Goal: Task Accomplishment & Management: Manage account settings

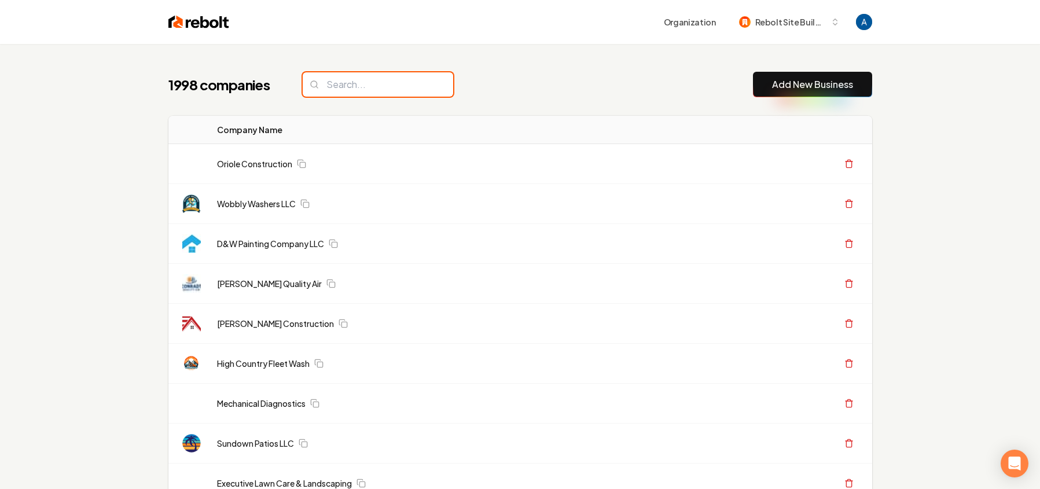
click at [326, 87] on input "search" at bounding box center [378, 84] width 150 height 24
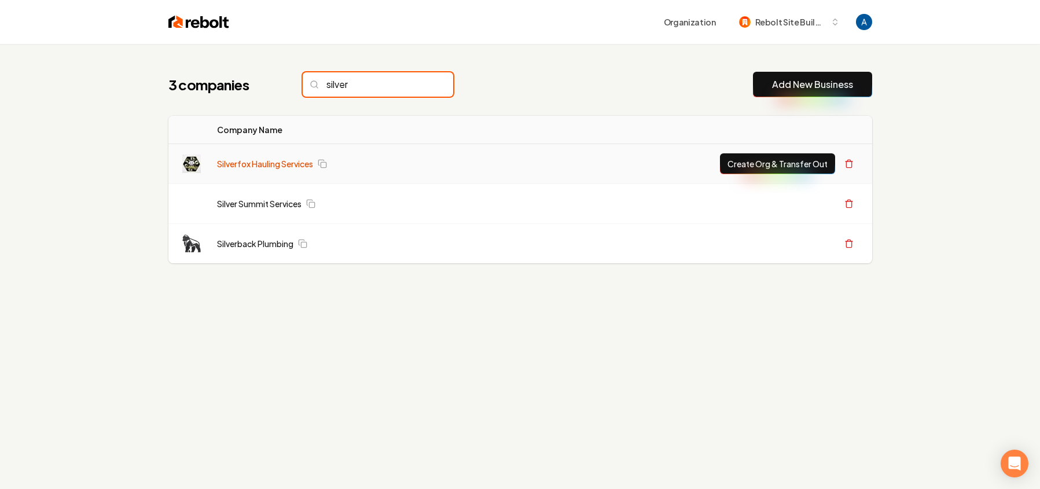
type input "silver"
click at [255, 163] on link "Silverfox Hauling Services" at bounding box center [265, 164] width 96 height 12
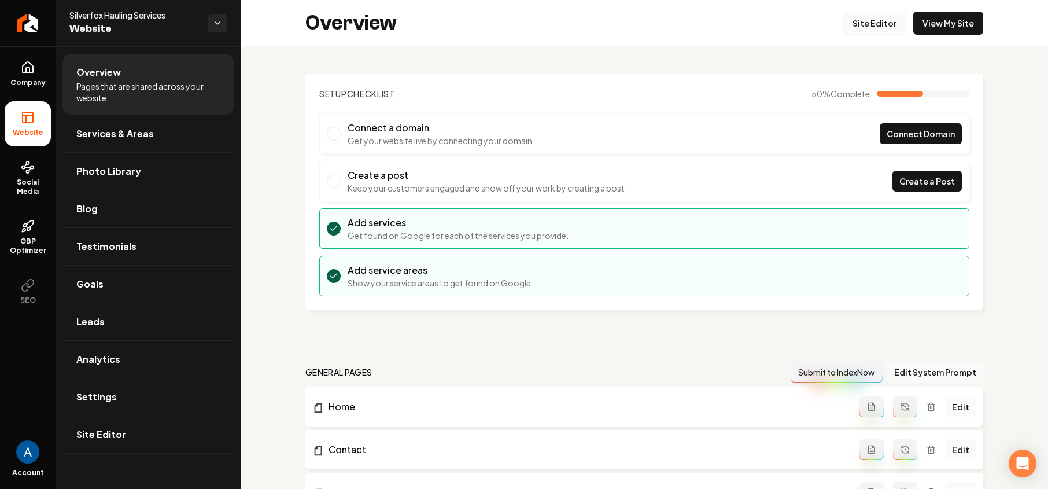
click at [865, 30] on link "Site Editor" at bounding box center [875, 23] width 64 height 23
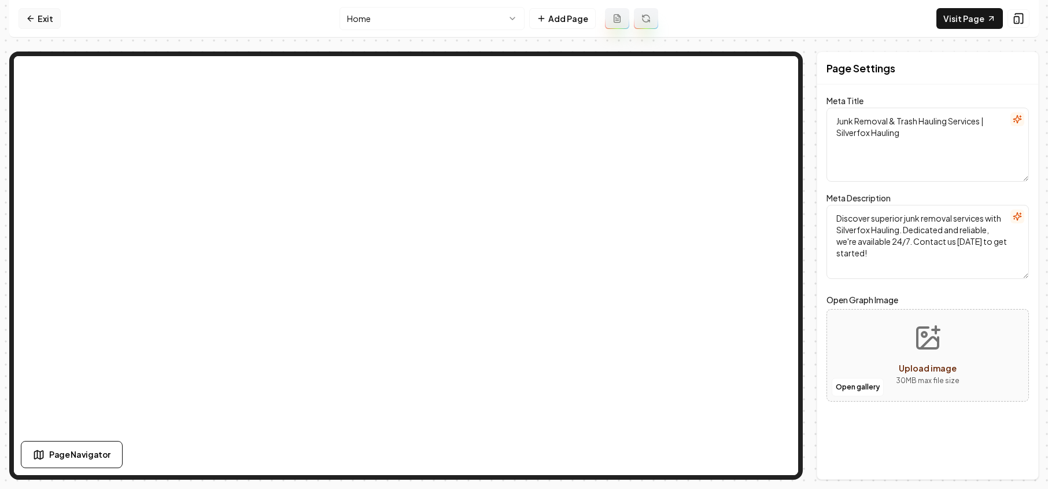
click at [40, 21] on link "Exit" at bounding box center [40, 18] width 42 height 21
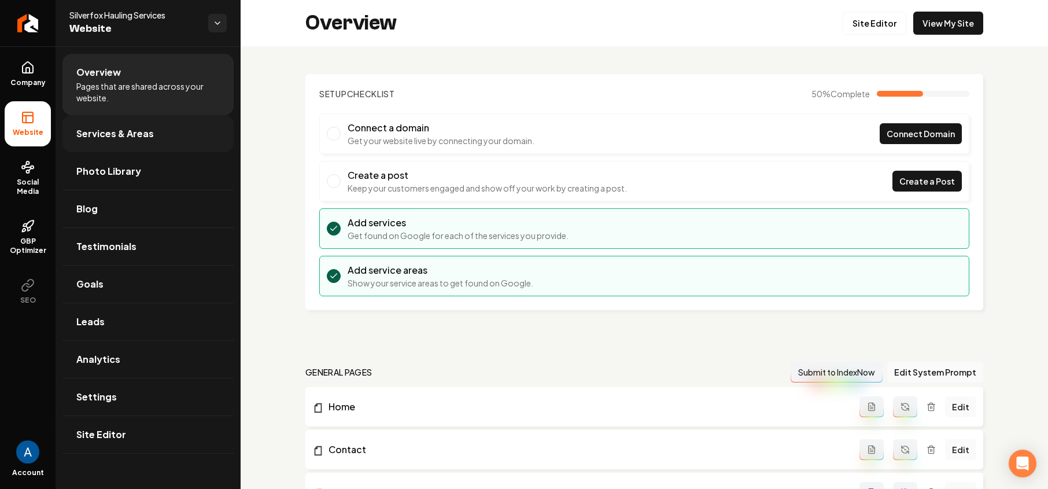
click at [117, 130] on span "Services & Areas" at bounding box center [115, 134] width 78 height 14
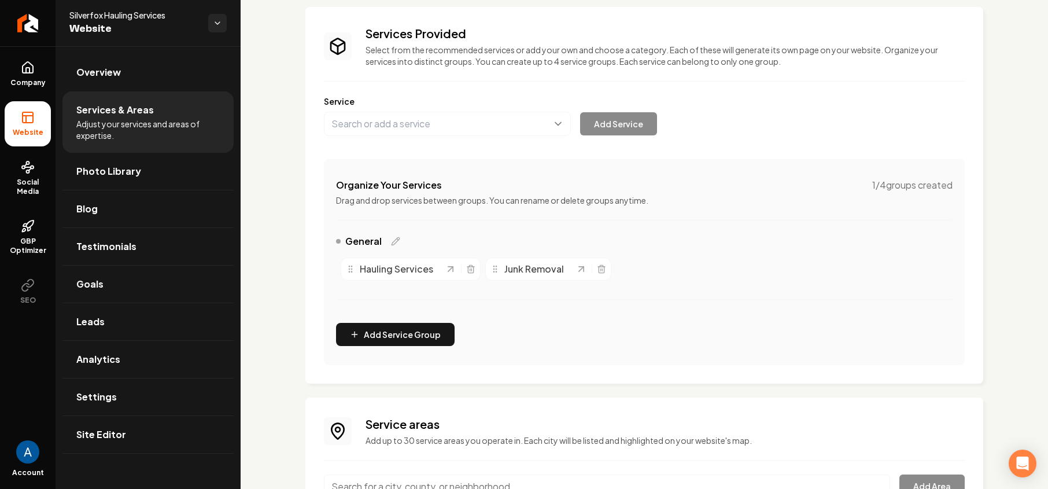
scroll to position [178, 0]
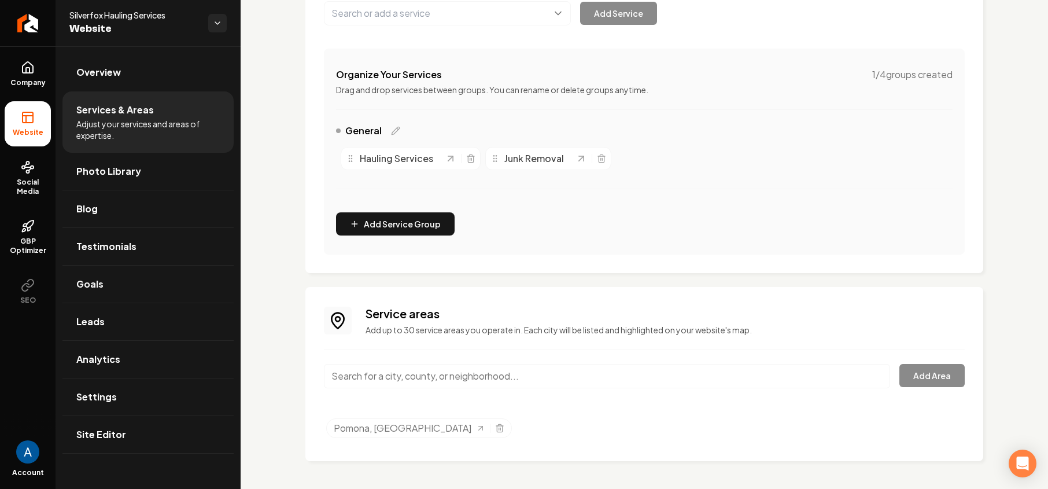
click at [414, 370] on input "Main content area" at bounding box center [607, 376] width 566 height 24
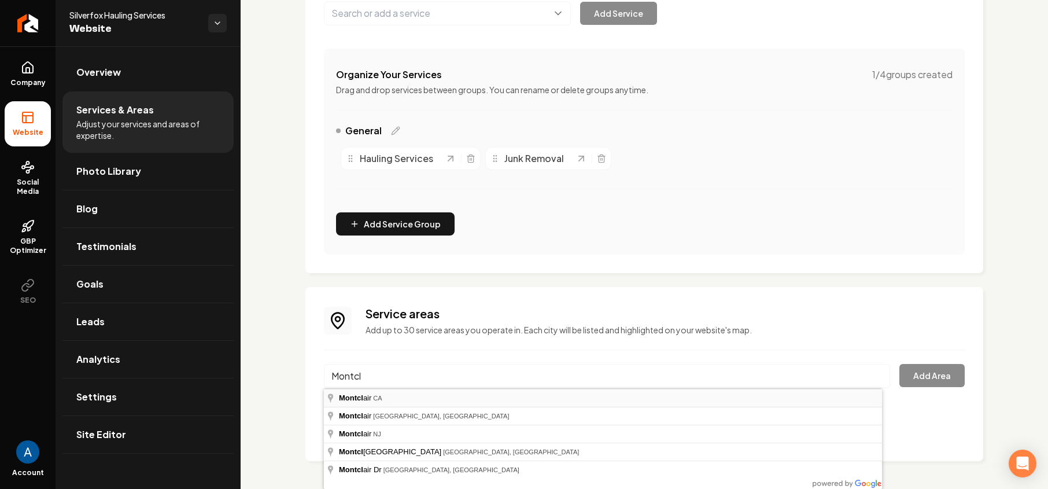
type input "[GEOGRAPHIC_DATA], [GEOGRAPHIC_DATA]"
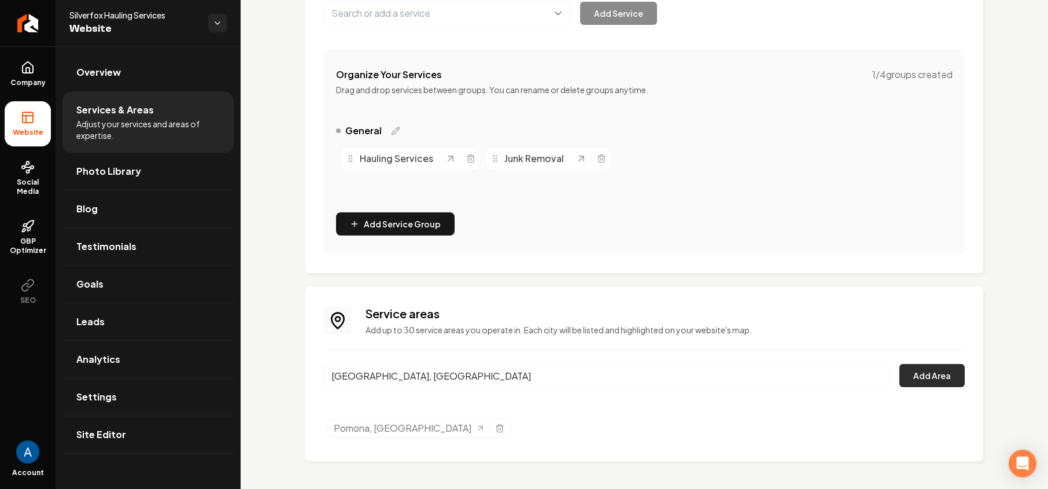
click at [900, 382] on button "Add Area" at bounding box center [932, 375] width 65 height 23
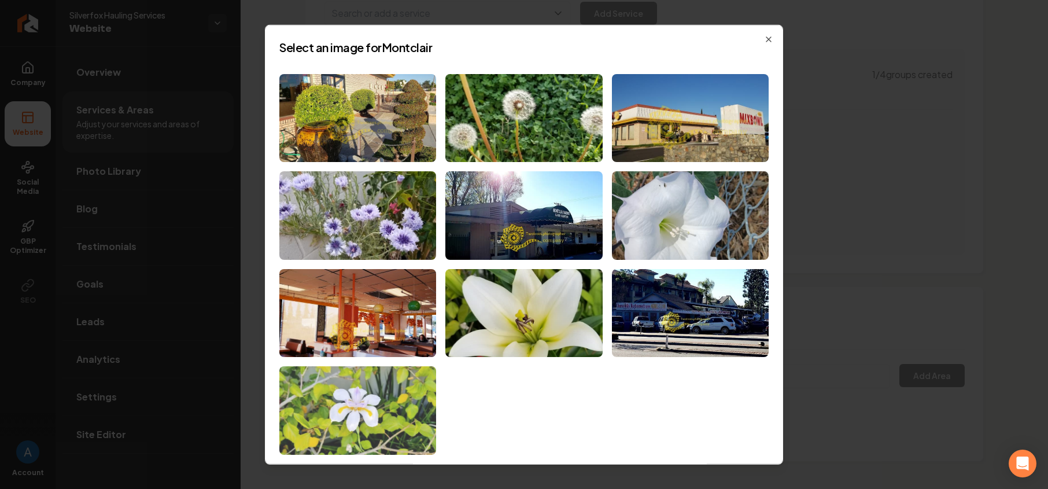
click at [380, 392] on img at bounding box center [357, 410] width 157 height 89
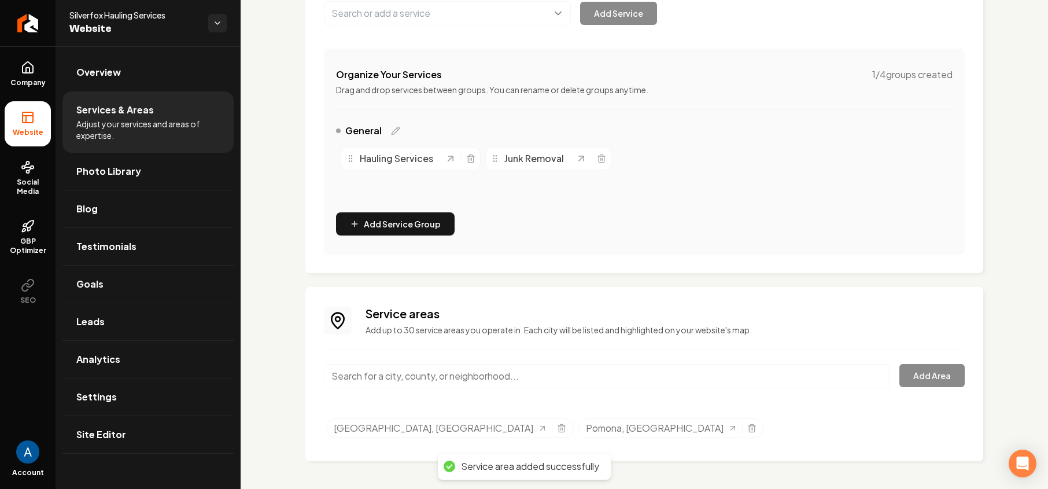
click at [415, 377] on input "Main content area" at bounding box center [607, 376] width 566 height 24
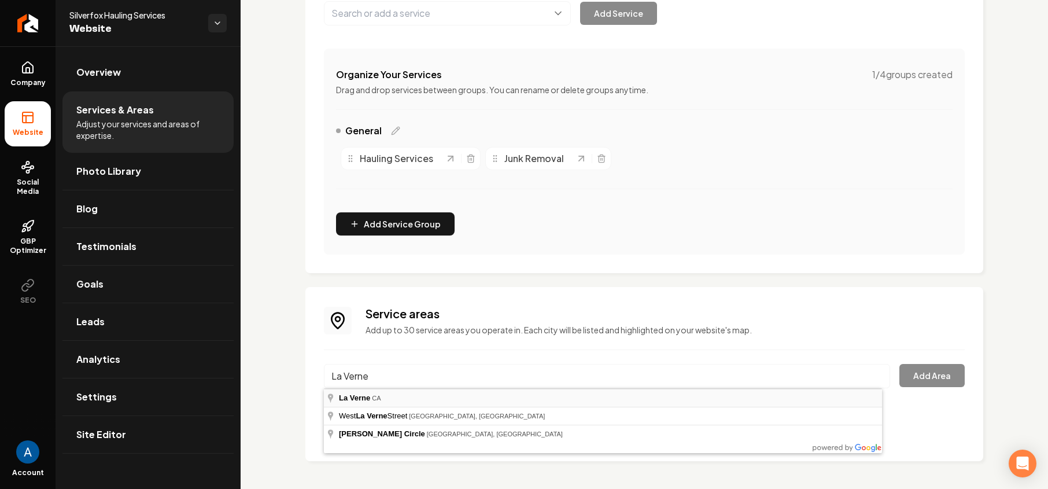
type input "[GEOGRAPHIC_DATA], [GEOGRAPHIC_DATA]"
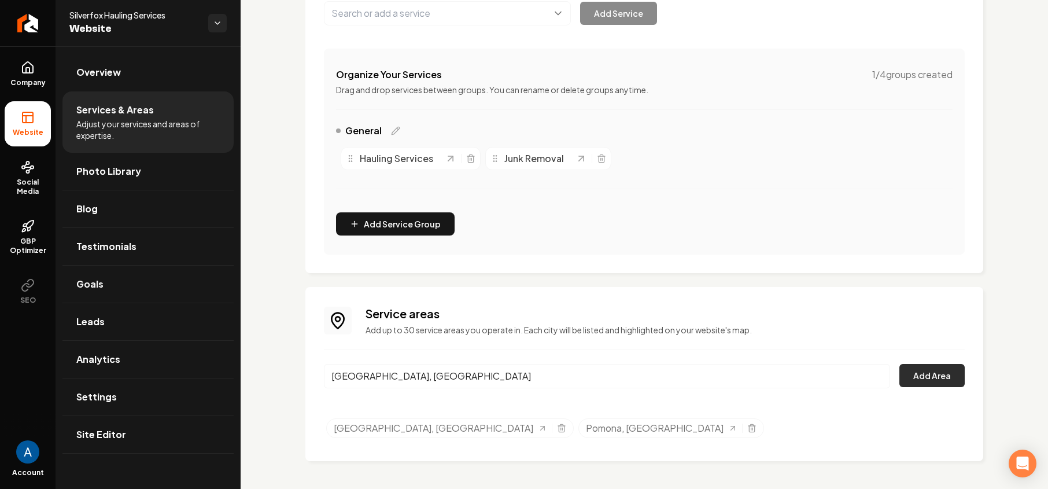
click at [929, 371] on button "Add Area" at bounding box center [932, 375] width 65 height 23
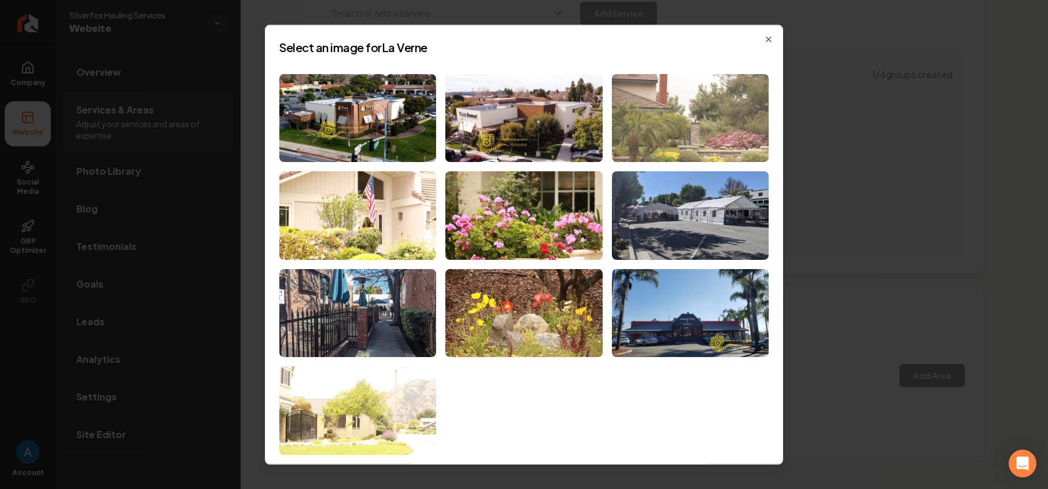
click at [693, 117] on img at bounding box center [690, 117] width 157 height 89
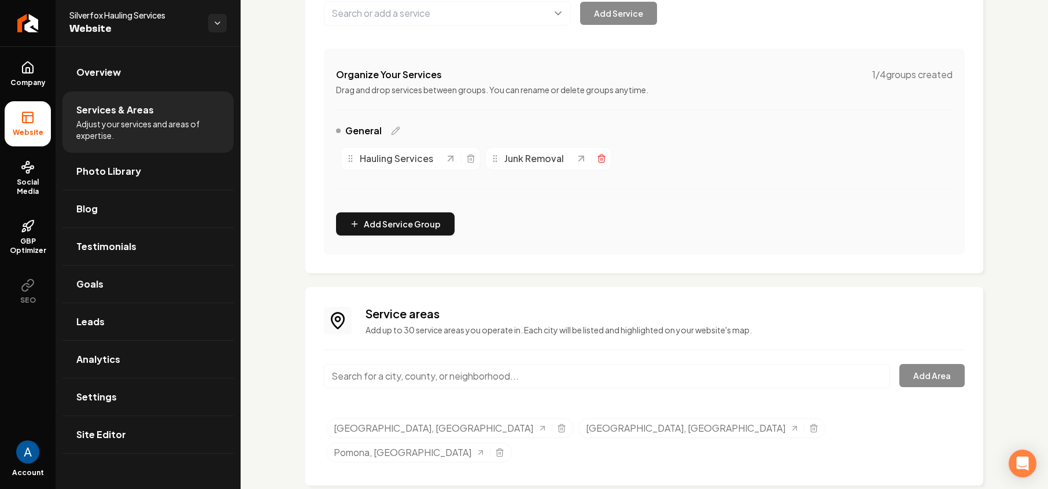
click at [602, 159] on line "Main content area" at bounding box center [602, 159] width 0 height 2
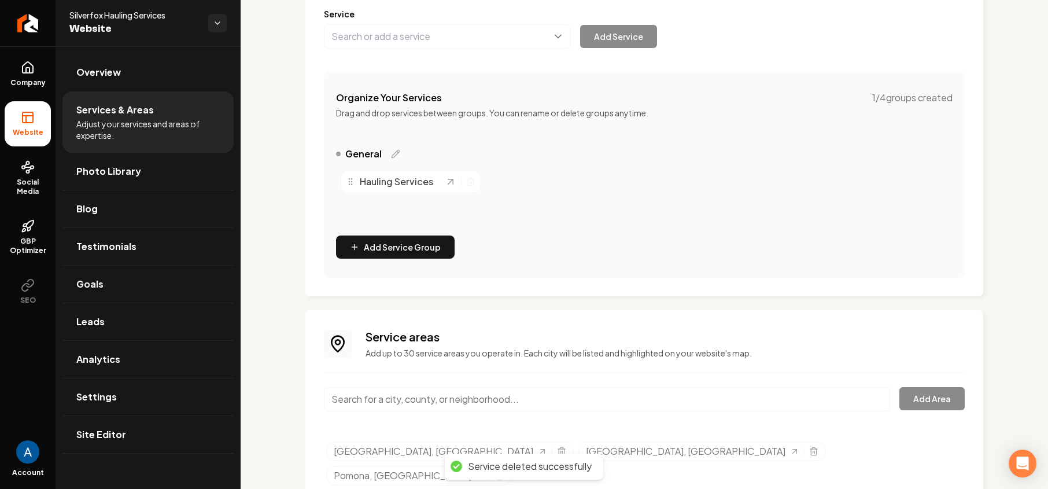
scroll to position [154, 0]
click at [115, 169] on span "Photo Library" at bounding box center [108, 171] width 65 height 14
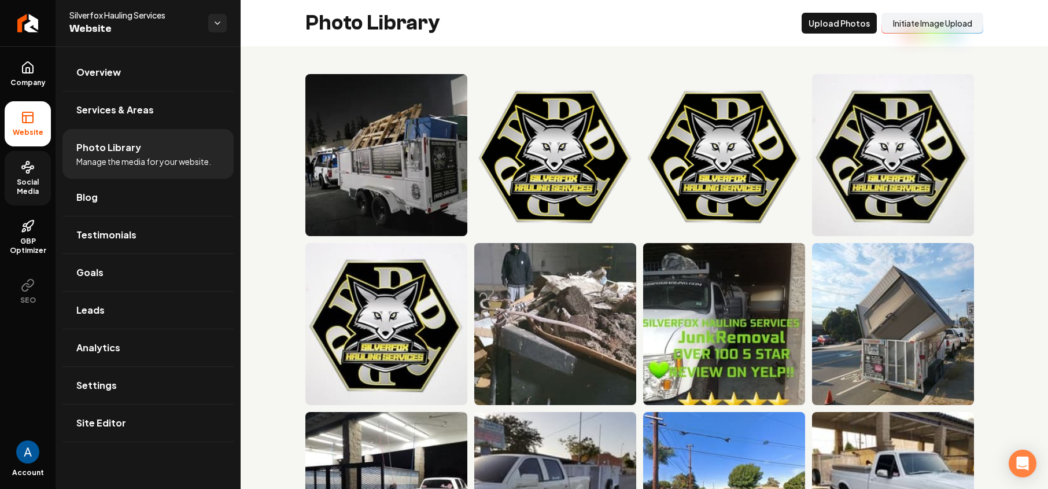
click at [26, 185] on span "Social Media" at bounding box center [28, 187] width 46 height 19
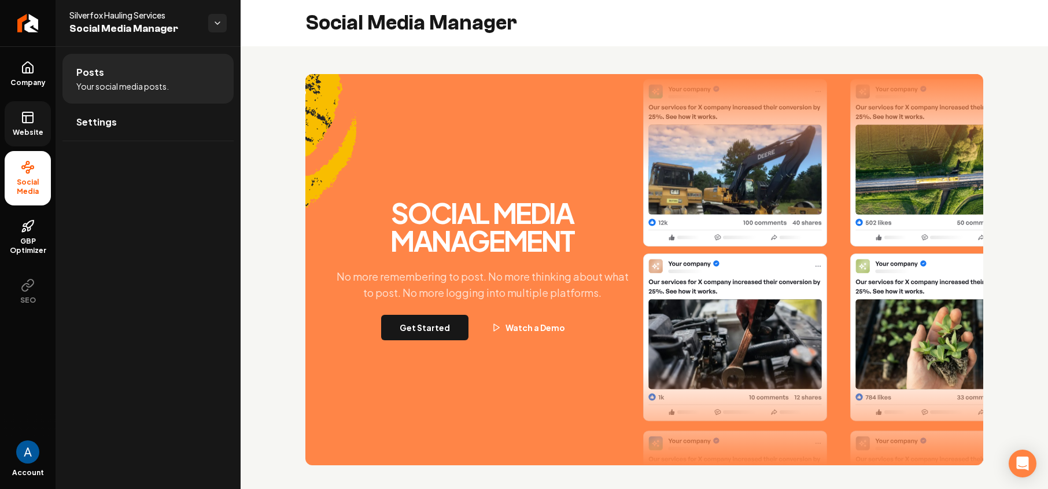
click at [32, 116] on icon at bounding box center [28, 117] width 14 height 14
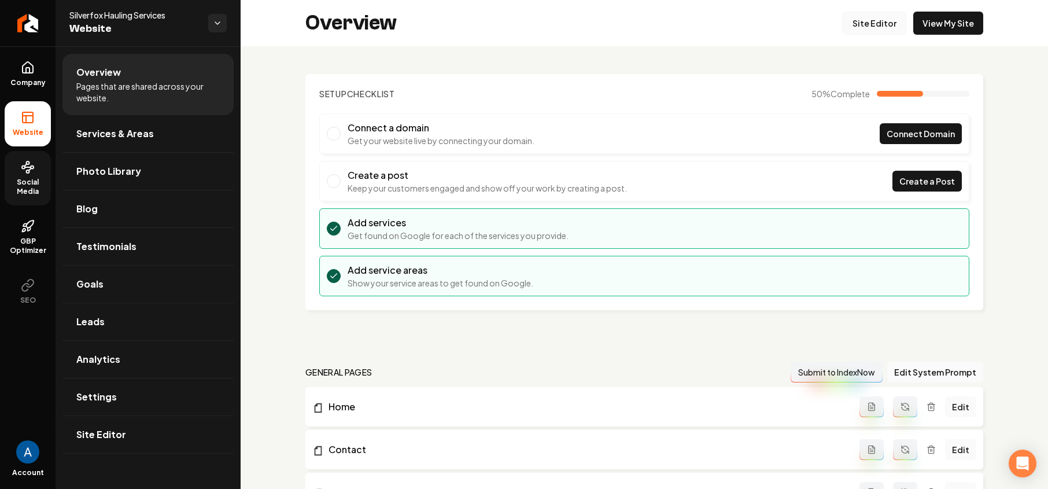
click at [870, 19] on link "Site Editor" at bounding box center [875, 23] width 64 height 23
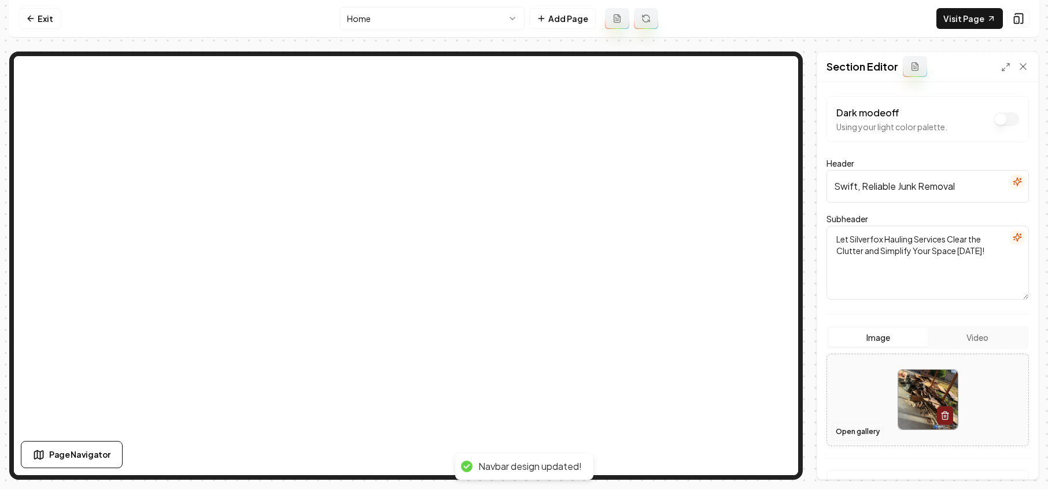
click at [857, 435] on button "Open gallery" at bounding box center [858, 431] width 52 height 19
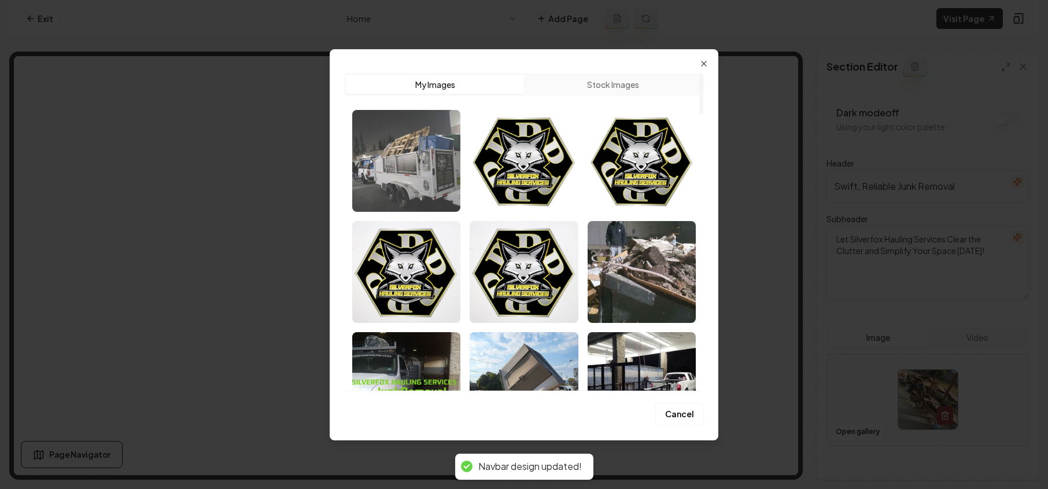
click at [412, 153] on img "Select image image_689e1d8b5c7cd75eb86ea28b.jfif" at bounding box center [406, 161] width 108 height 102
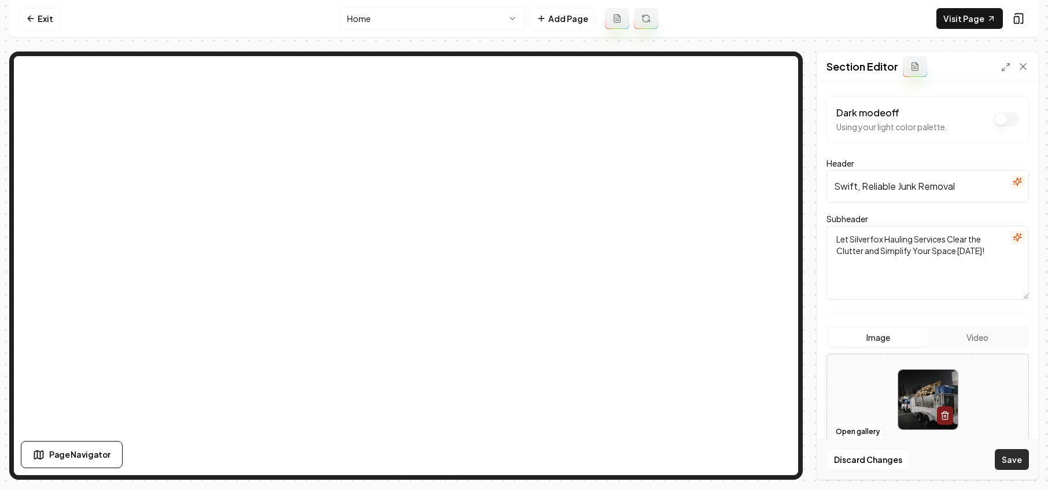
click at [1013, 463] on button "Save" at bounding box center [1012, 459] width 34 height 21
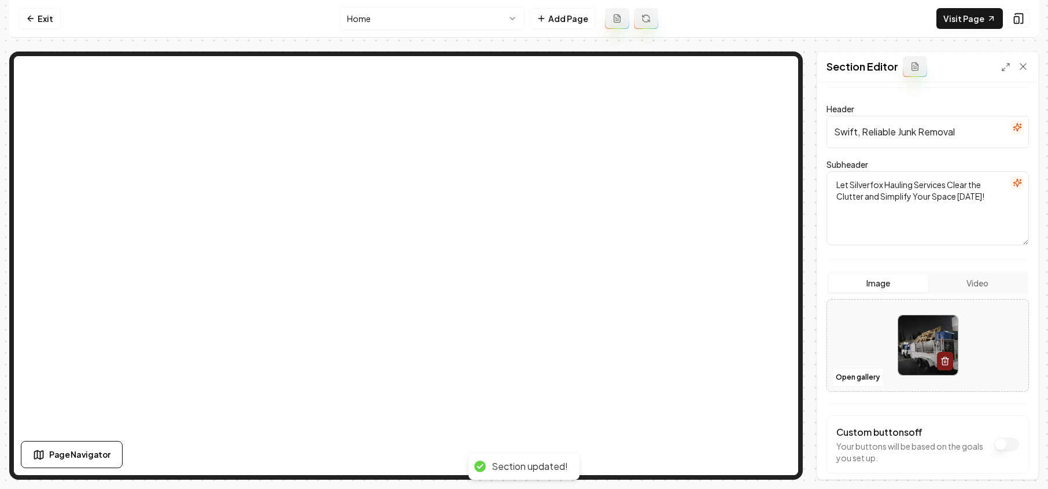
scroll to position [56, 0]
click at [853, 378] on button "Open gallery" at bounding box center [858, 375] width 52 height 19
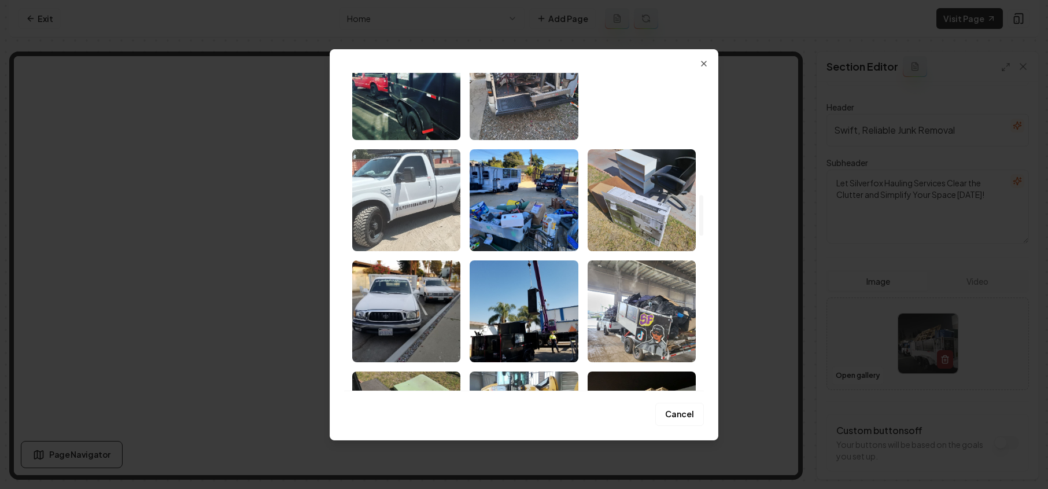
scroll to position [975, 0]
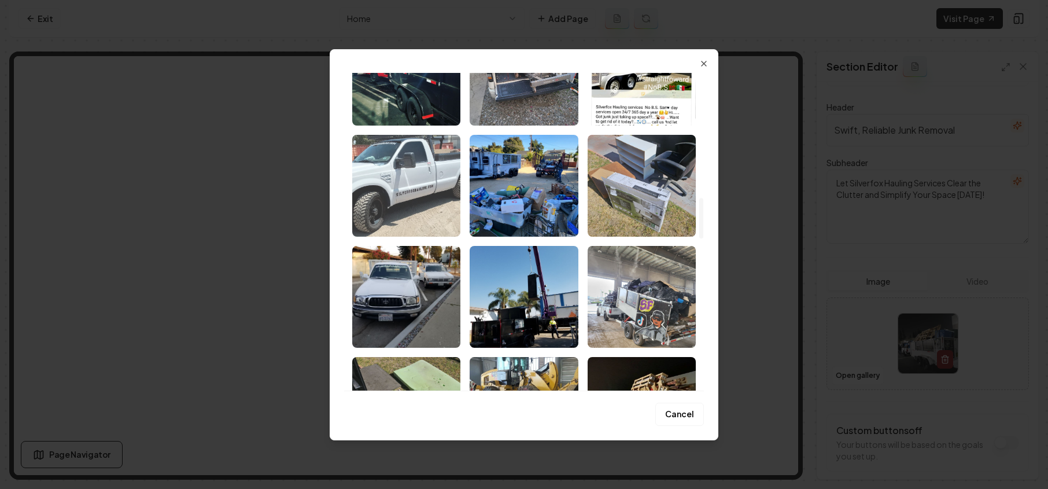
click at [393, 193] on img "Select image image_689e1c455c7cd75eb8682dff.jpeg" at bounding box center [406, 186] width 108 height 102
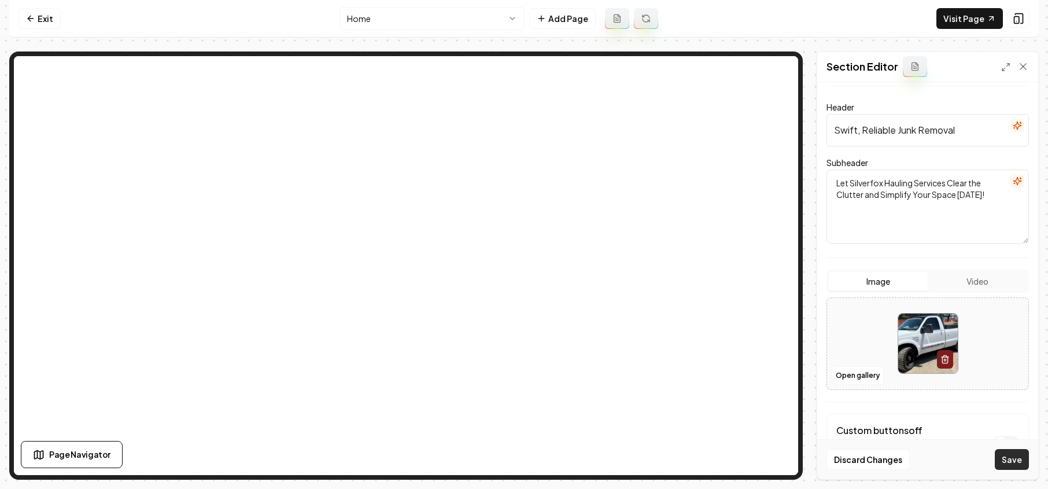
click at [1018, 463] on button "Save" at bounding box center [1012, 459] width 34 height 21
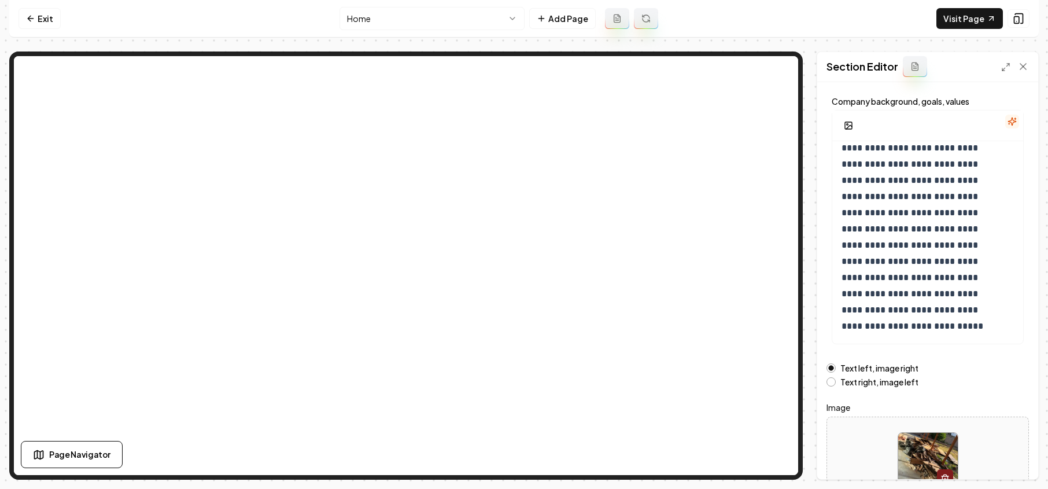
scroll to position [136, 0]
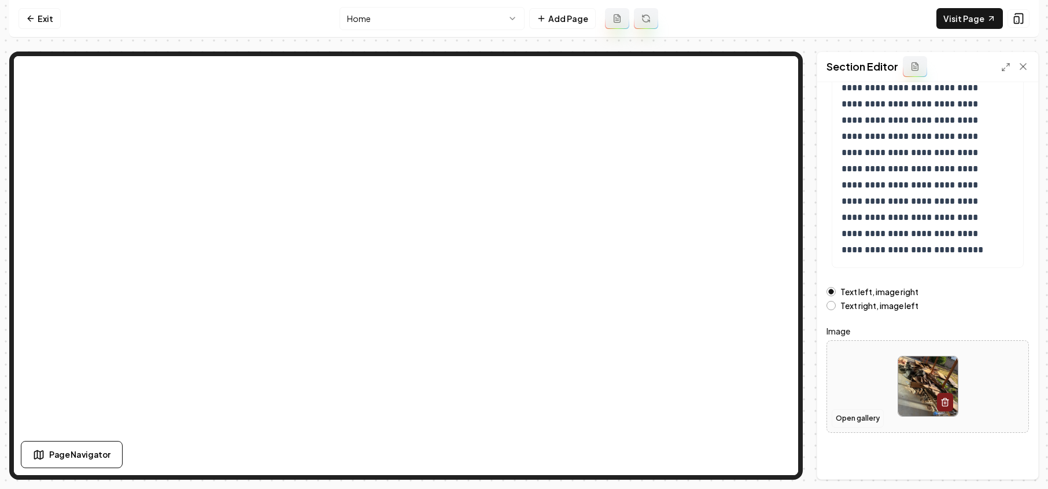
click at [853, 415] on button "Open gallery" at bounding box center [858, 418] width 52 height 19
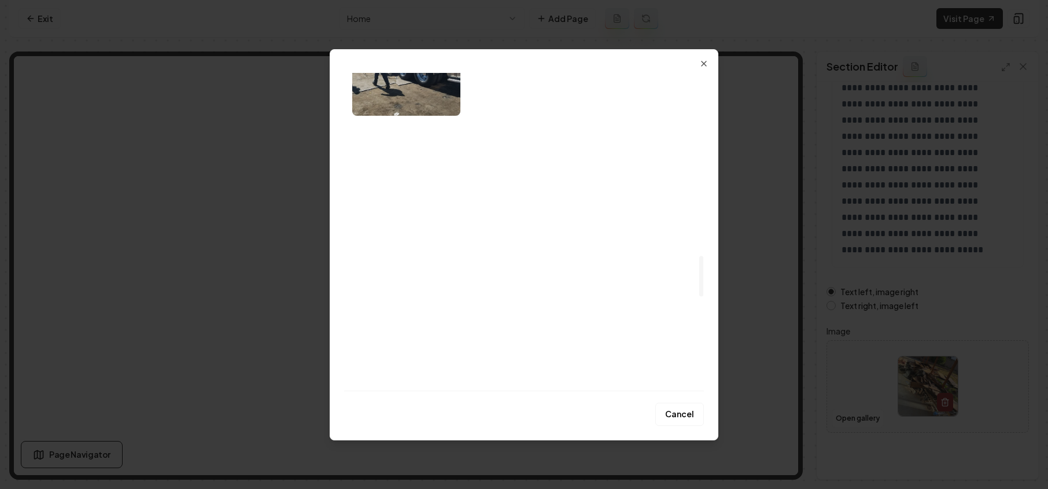
scroll to position [1430, 0]
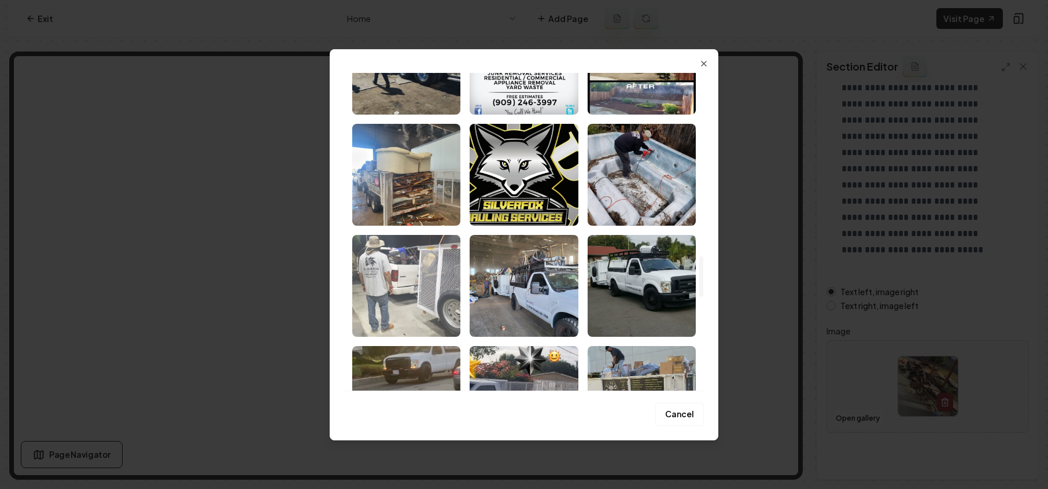
click at [401, 270] on img "Select image image_689e1c465c7cd75eb868369a.jpeg" at bounding box center [406, 286] width 108 height 102
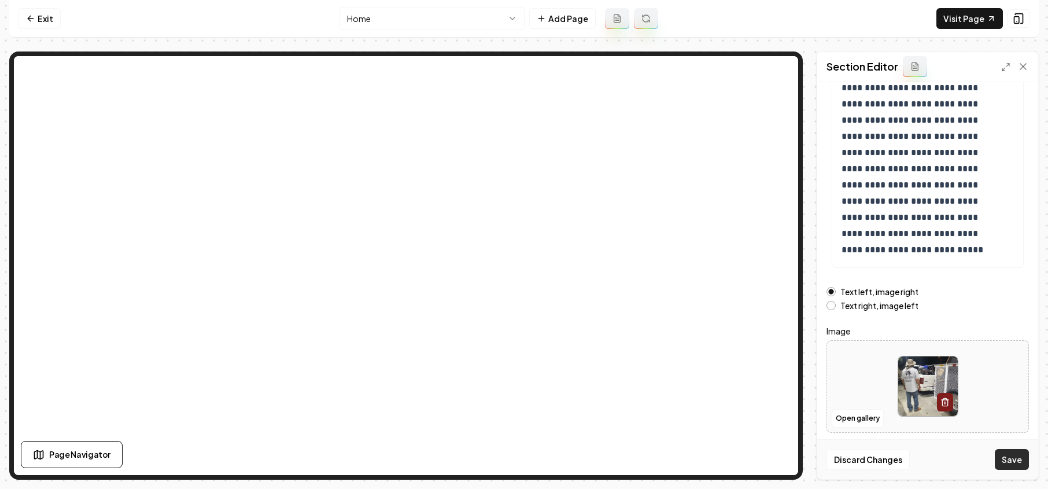
click at [1019, 460] on button "Save" at bounding box center [1012, 459] width 34 height 21
click at [45, 21] on link "Exit" at bounding box center [40, 18] width 42 height 21
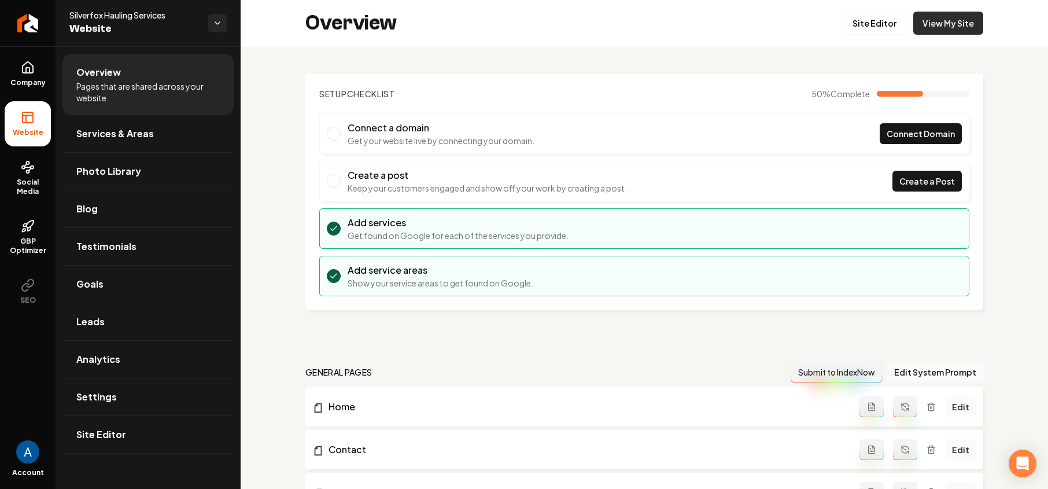
click at [929, 28] on link "View My Site" at bounding box center [948, 23] width 70 height 23
click at [118, 180] on link "Photo Library" at bounding box center [147, 171] width 171 height 37
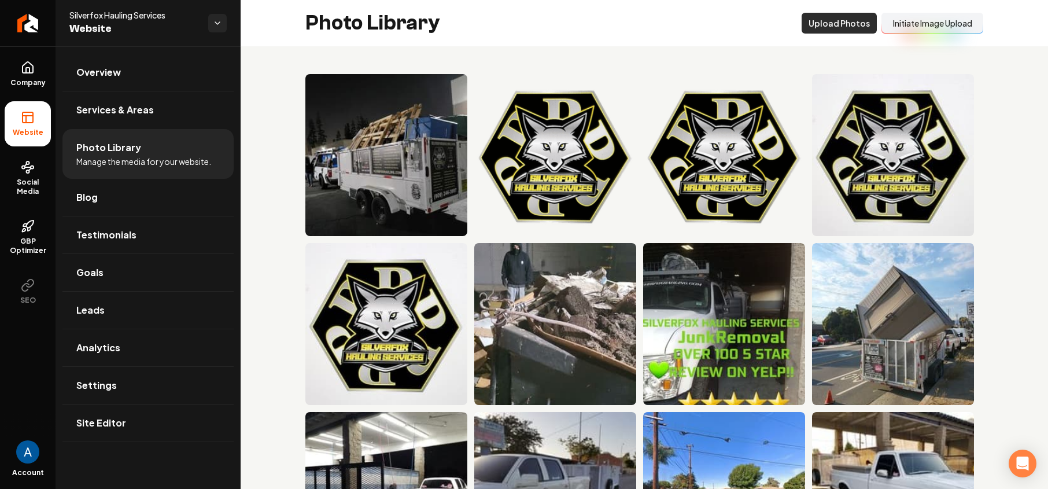
click at [836, 25] on button "Upload Photos" at bounding box center [839, 23] width 75 height 21
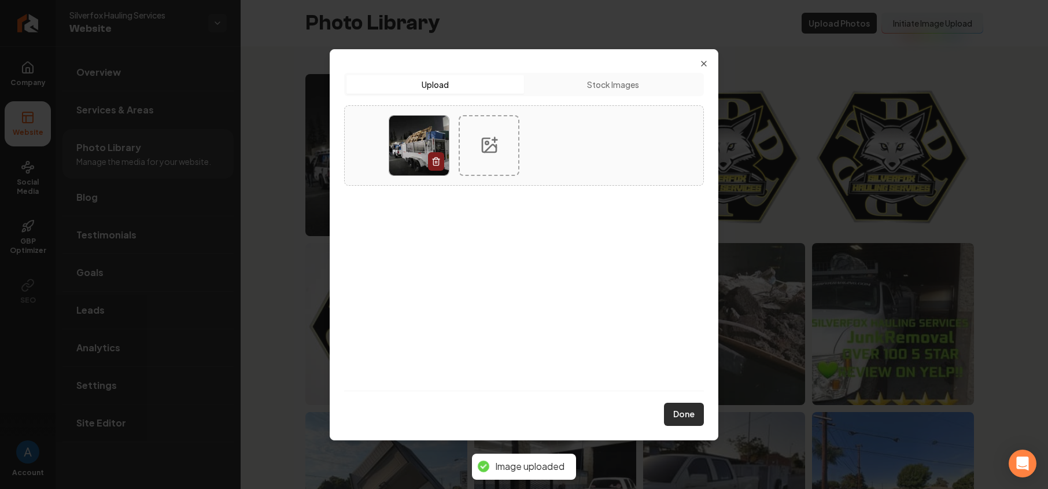
click at [675, 415] on button "Done" at bounding box center [684, 414] width 40 height 23
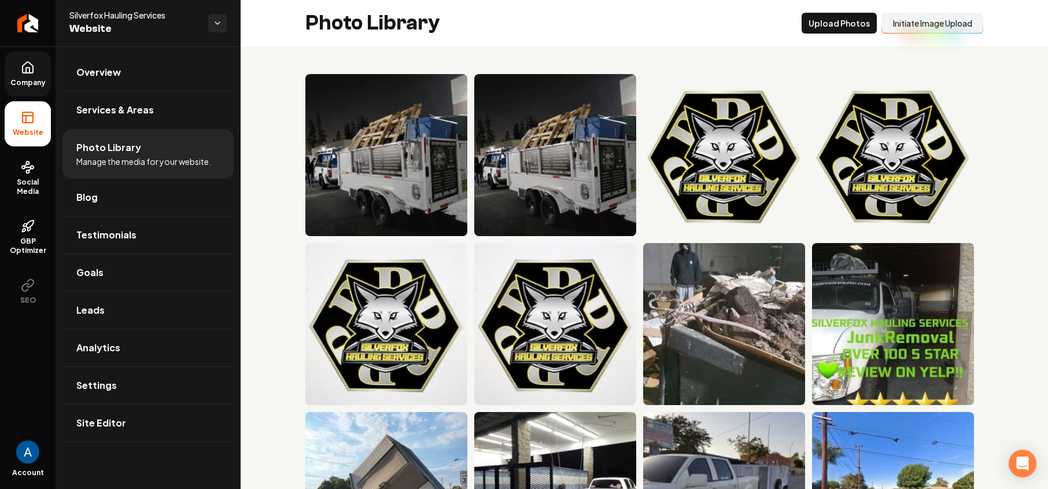
click at [43, 87] on span "Company" at bounding box center [28, 82] width 45 height 9
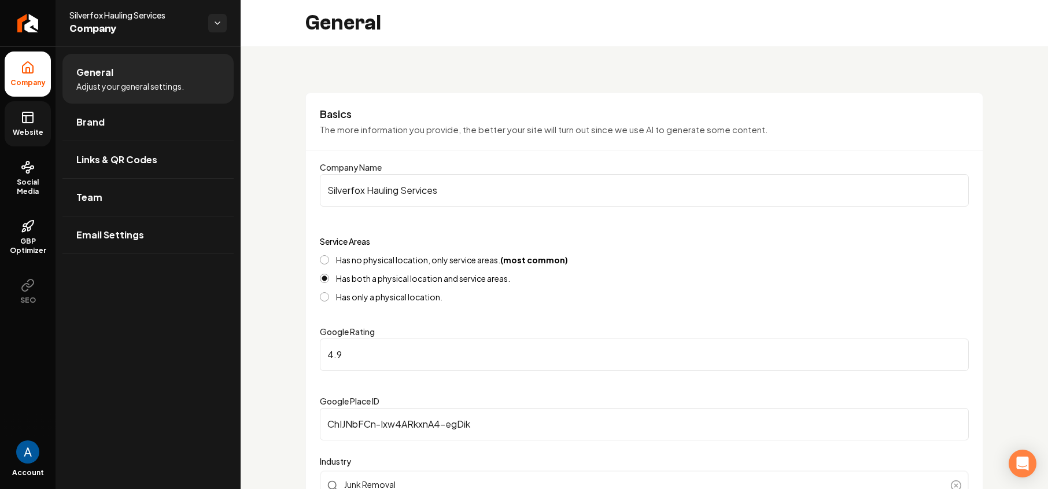
click at [31, 118] on icon at bounding box center [28, 117] width 14 height 14
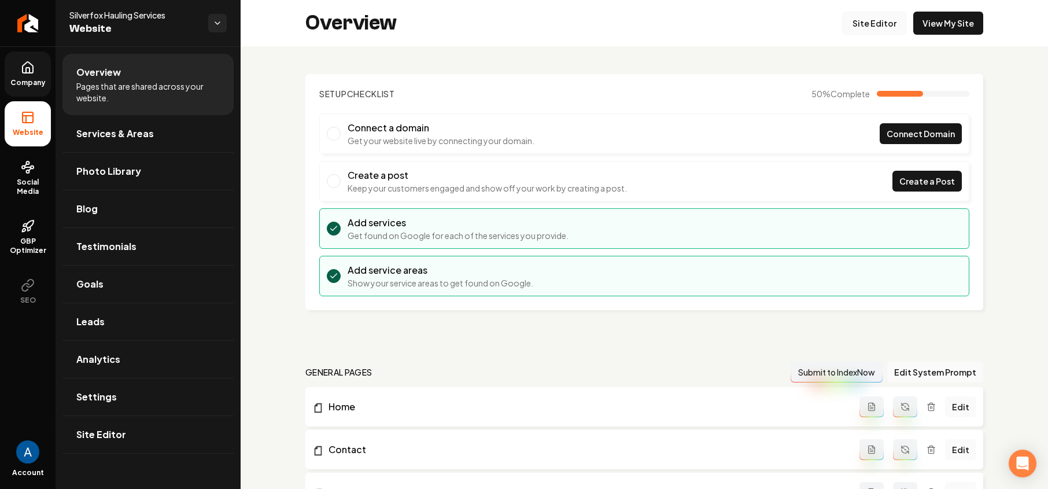
click at [861, 21] on link "Site Editor" at bounding box center [875, 23] width 64 height 23
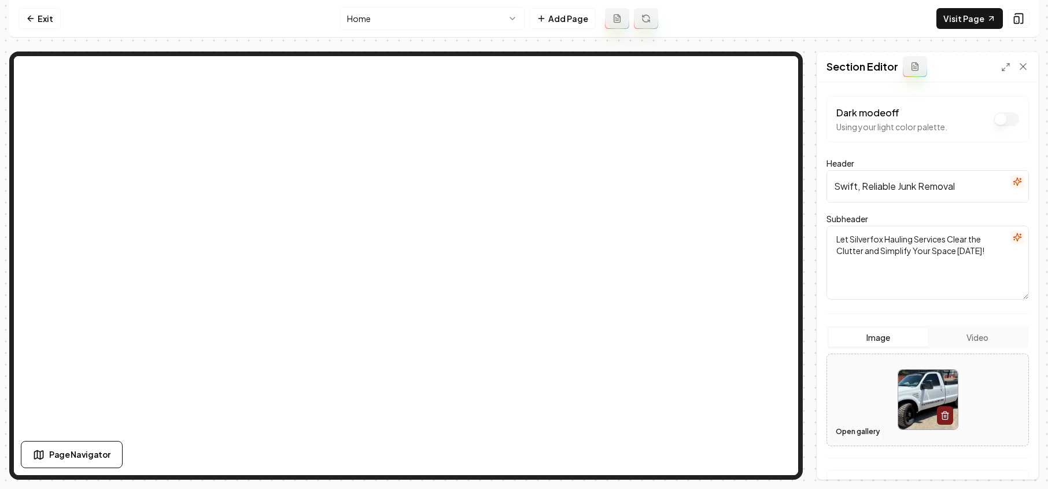
click at [873, 431] on button "Open gallery" at bounding box center [858, 431] width 52 height 19
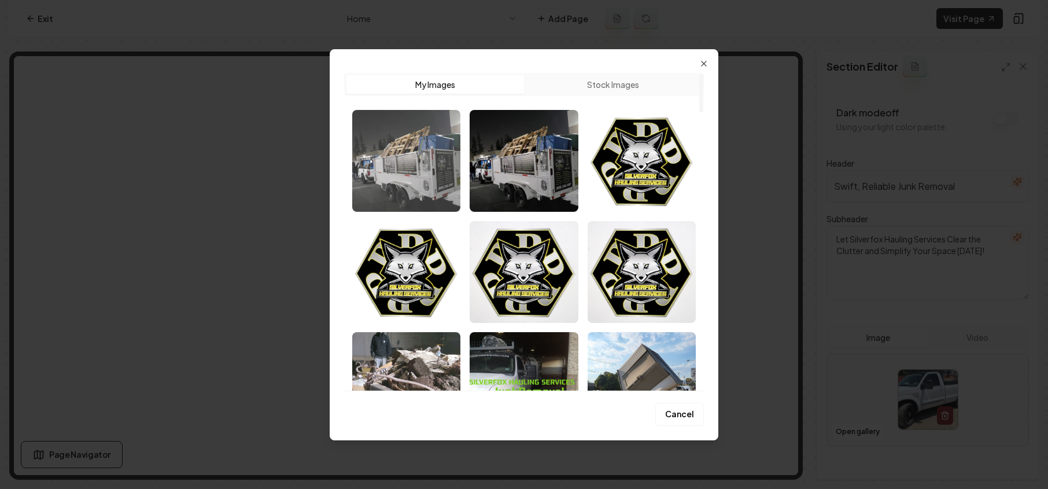
click at [422, 149] on img "Select image image_689e4ac05c7cd75eb87d2ccc.webp" at bounding box center [406, 161] width 108 height 102
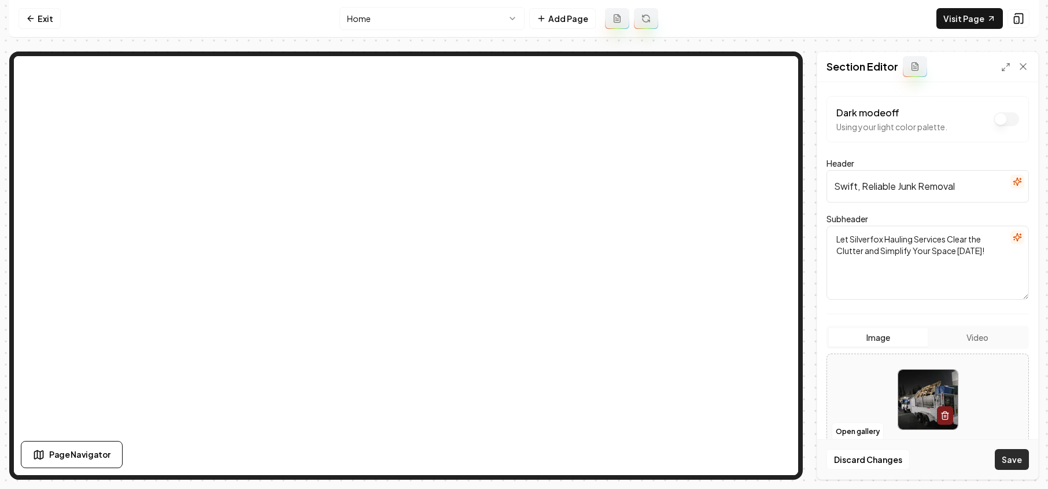
click at [1011, 465] on button "Save" at bounding box center [1012, 459] width 34 height 21
click at [866, 431] on button "Open gallery" at bounding box center [858, 431] width 52 height 19
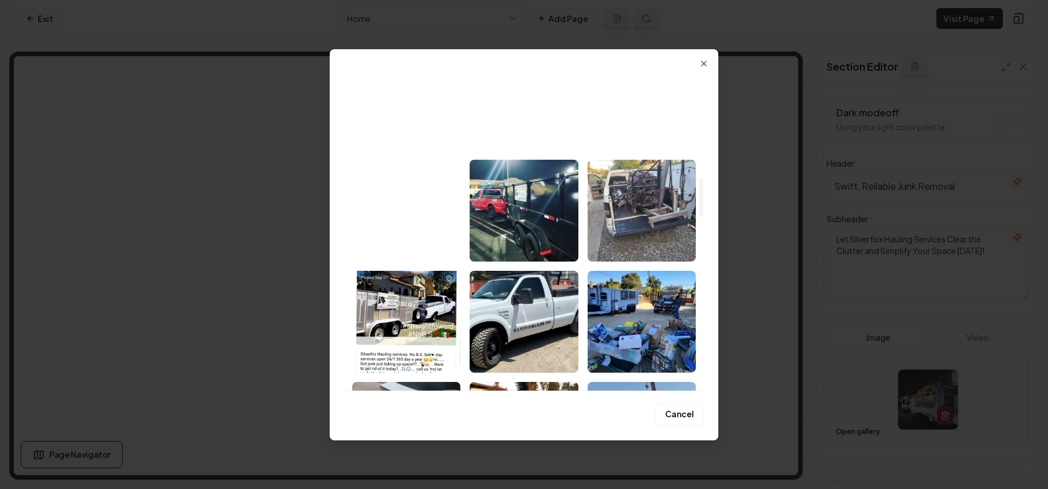
scroll to position [836, 0]
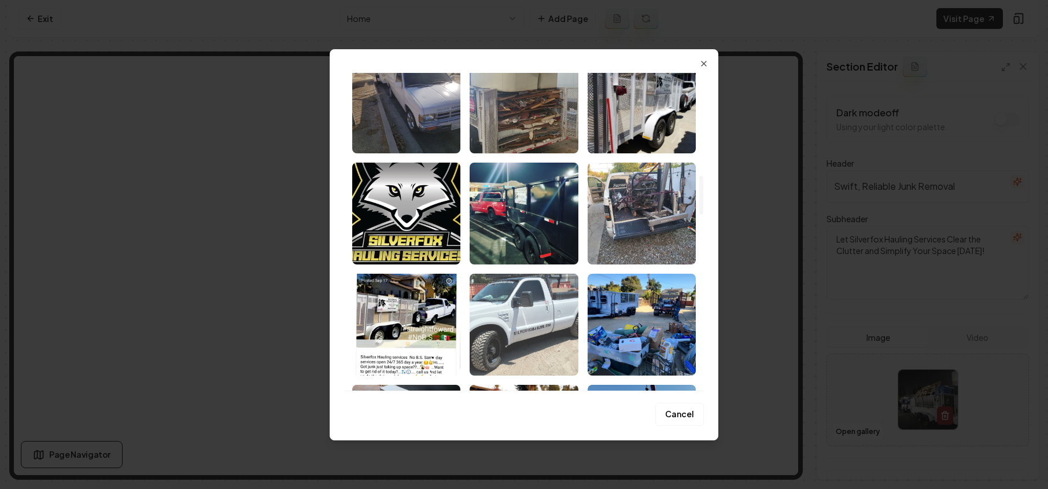
click at [529, 304] on img "Select image image_689e1c455c7cd75eb8682dff.jpeg" at bounding box center [524, 325] width 108 height 102
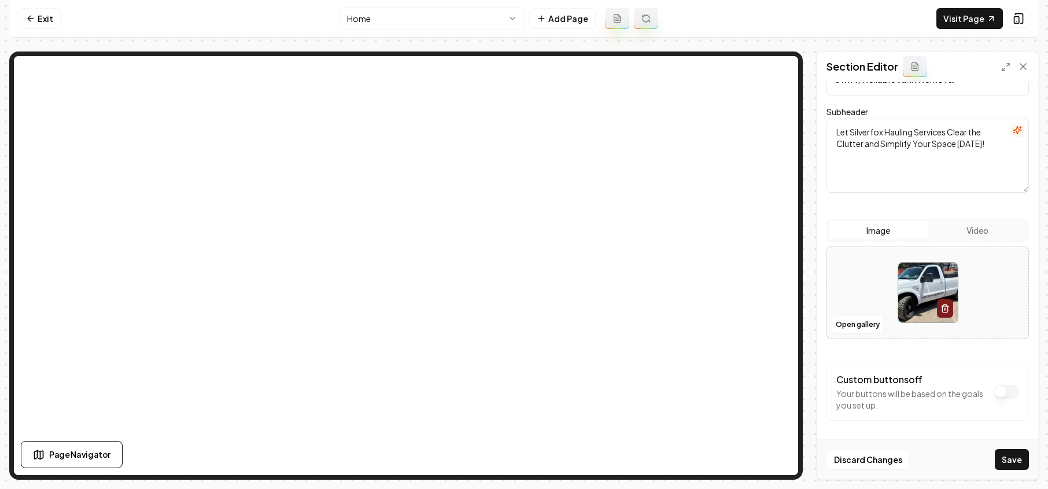
scroll to position [109, 0]
click at [1023, 458] on button "Save" at bounding box center [1012, 459] width 34 height 21
click at [49, 20] on link "Exit" at bounding box center [40, 18] width 42 height 21
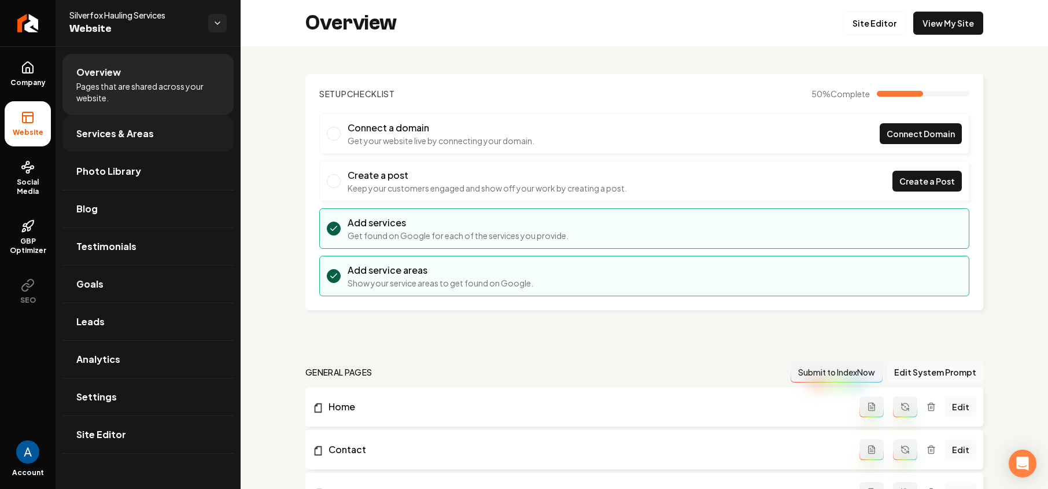
click at [113, 139] on span "Services & Areas" at bounding box center [115, 134] width 78 height 14
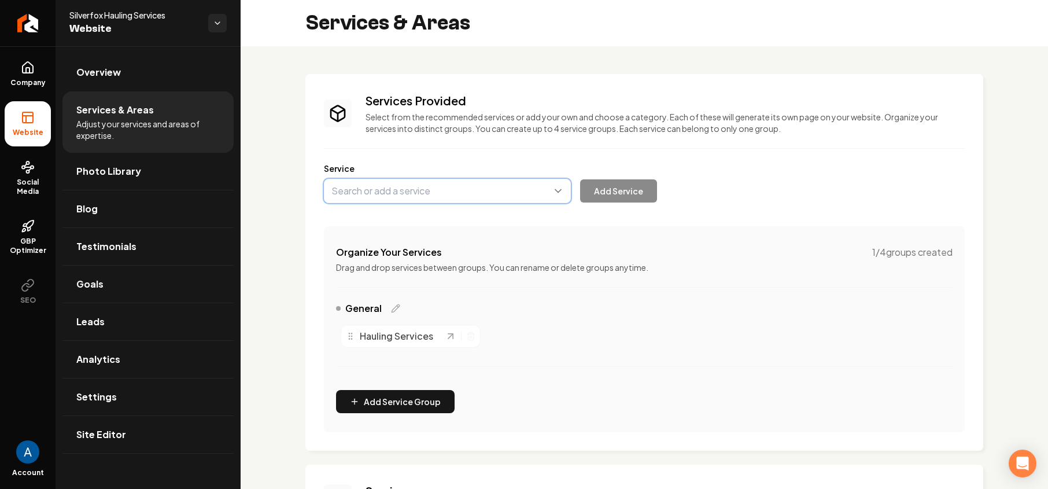
click at [399, 189] on button "Main content area" at bounding box center [447, 191] width 247 height 24
type input "Commercial Junk Removal"
click at [602, 189] on button "Add Service" at bounding box center [618, 190] width 77 height 23
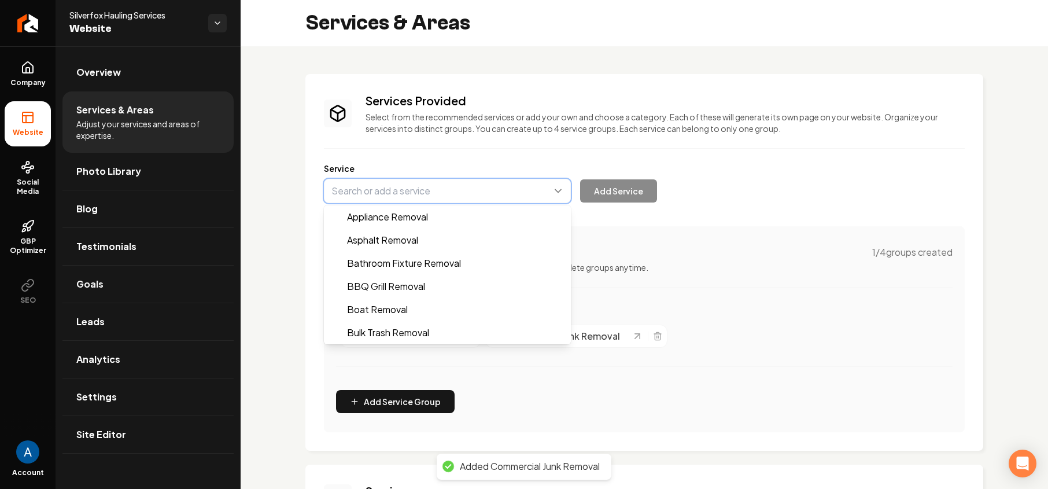
click at [422, 191] on button "Main content area" at bounding box center [447, 191] width 247 height 24
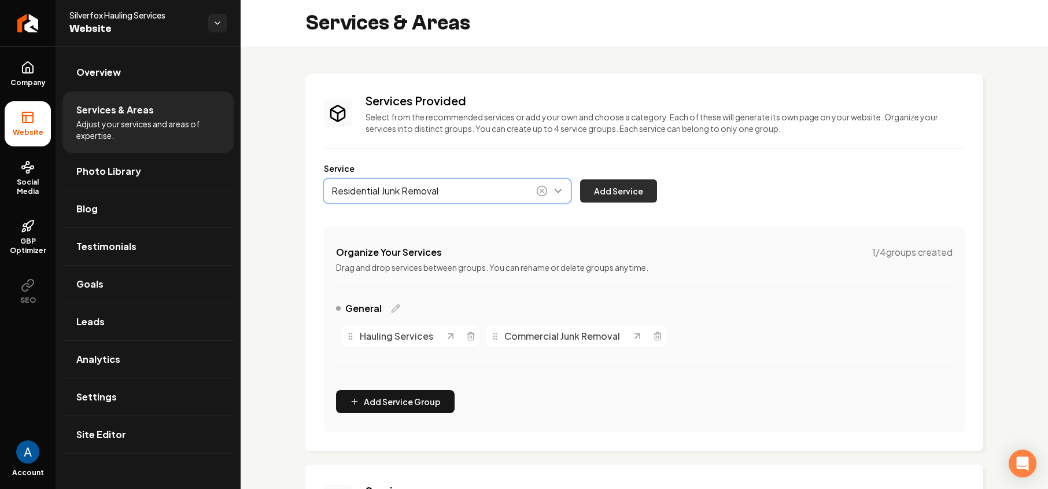
type input "Residential Junk Removal"
click at [604, 189] on button "Add Service" at bounding box center [618, 190] width 77 height 23
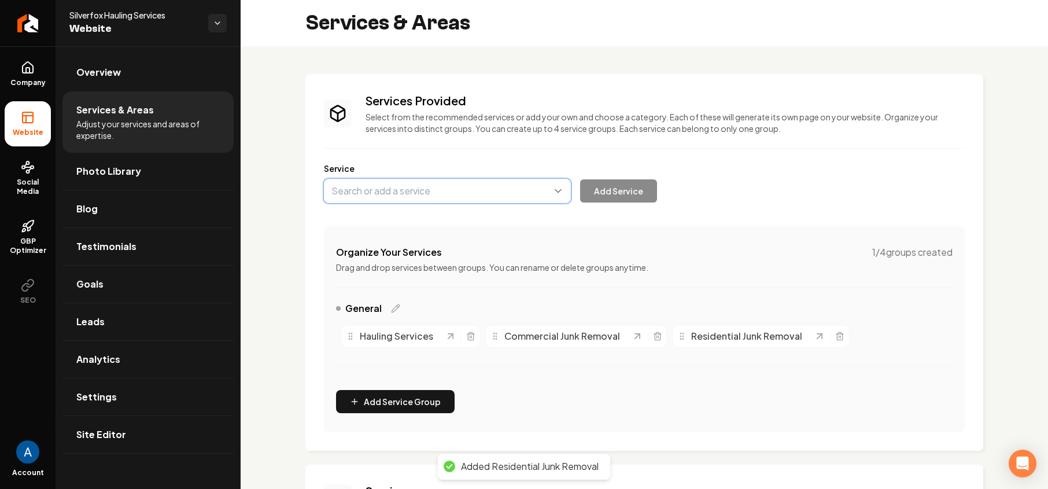
click at [432, 193] on button "Main content area" at bounding box center [447, 191] width 247 height 24
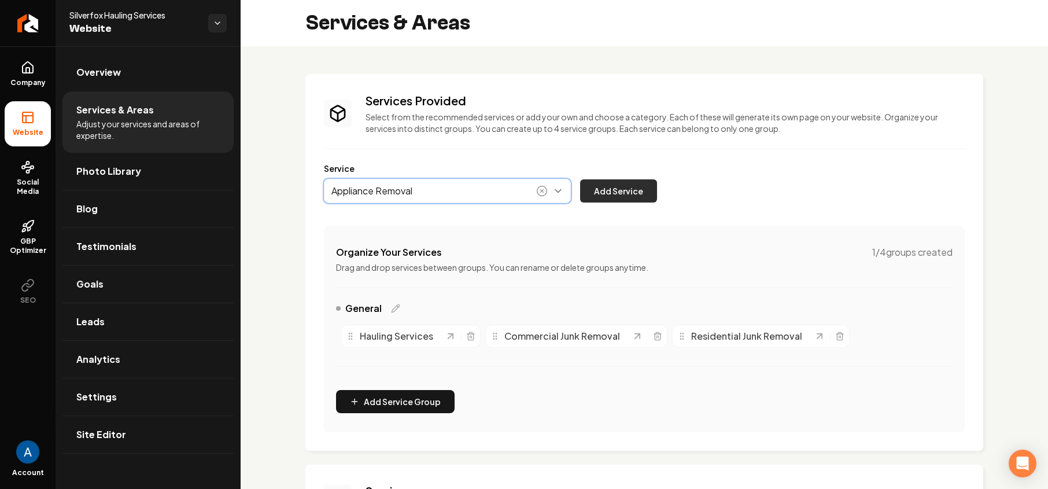
type input "Appliance Removal"
click at [622, 192] on button "Add Service" at bounding box center [618, 190] width 77 height 23
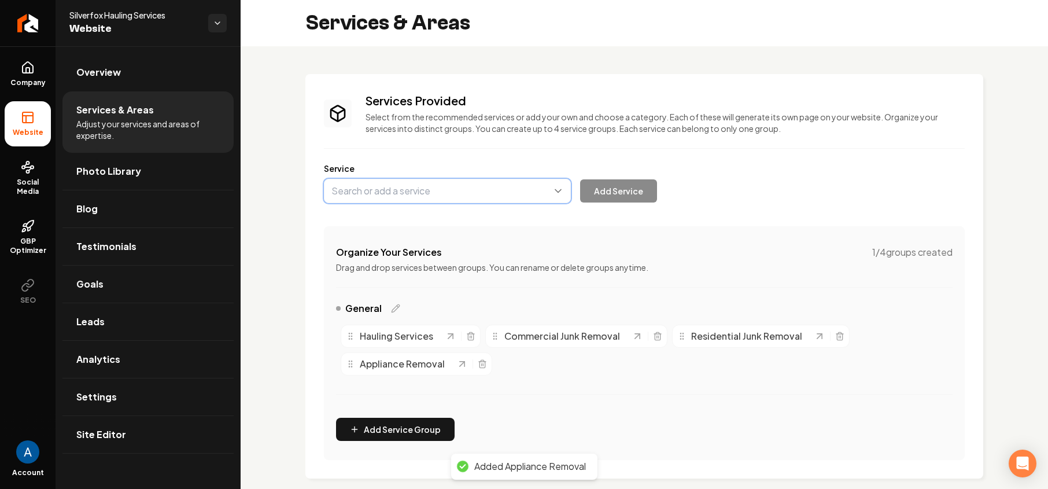
click at [439, 190] on button "Main content area" at bounding box center [447, 191] width 247 height 24
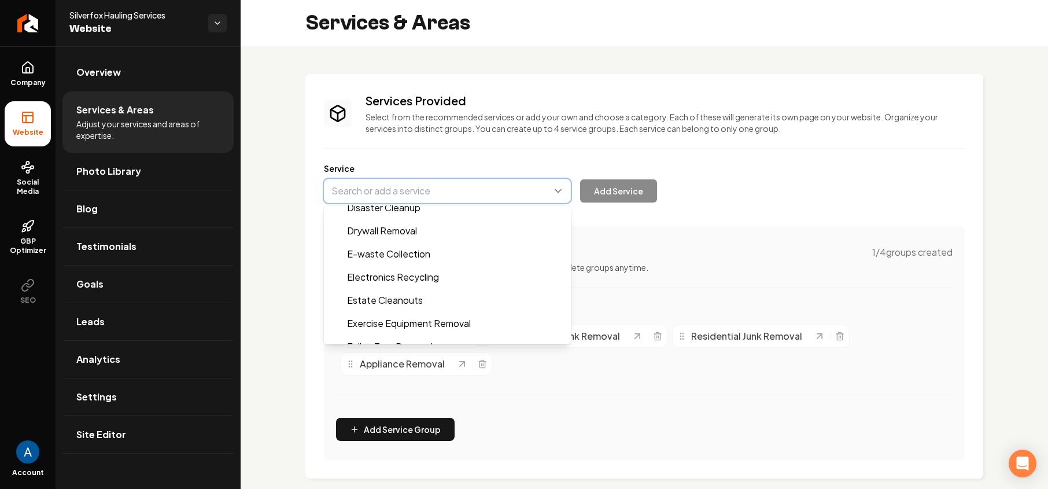
scroll to position [340, 0]
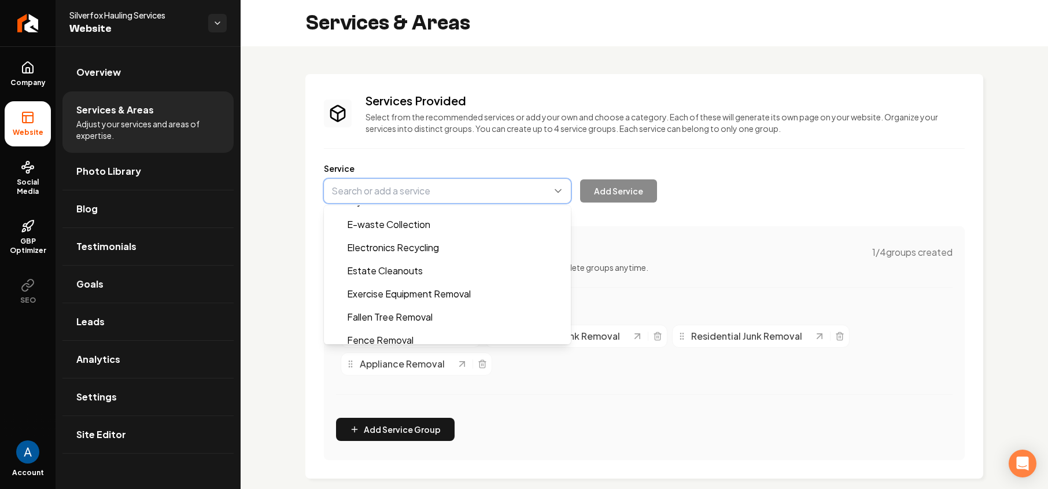
type input "Estate Cleanouts"
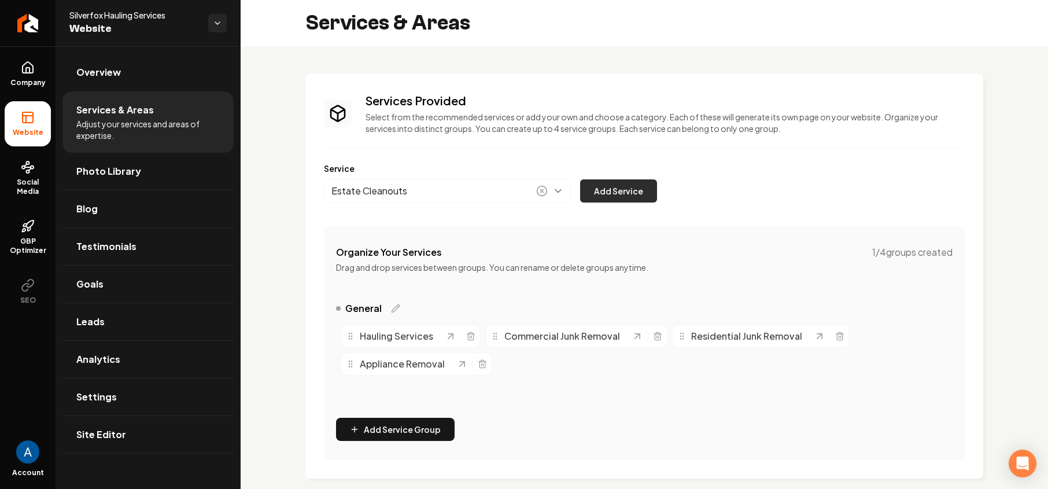
click at [626, 193] on button "Add Service" at bounding box center [618, 190] width 77 height 23
click at [105, 73] on span "Overview" at bounding box center [98, 72] width 45 height 14
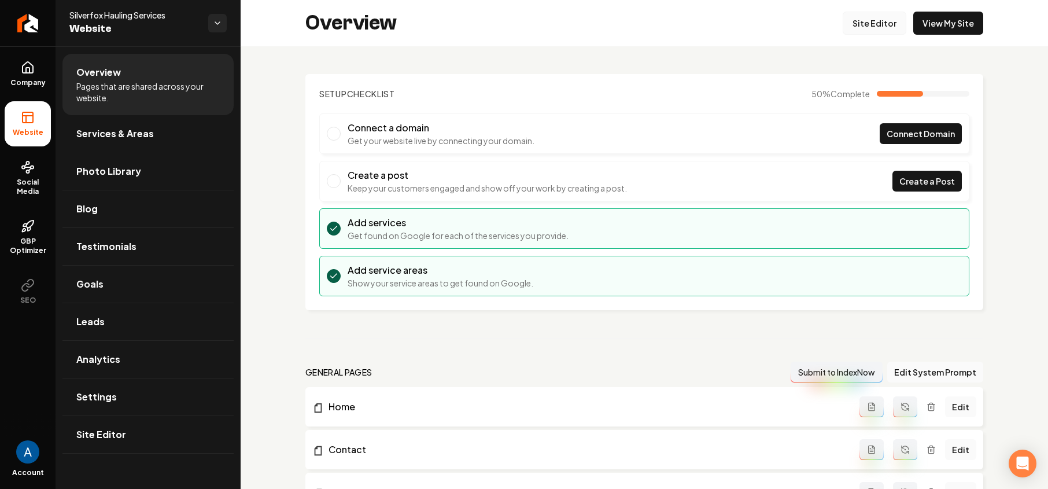
click at [868, 28] on link "Site Editor" at bounding box center [875, 23] width 64 height 23
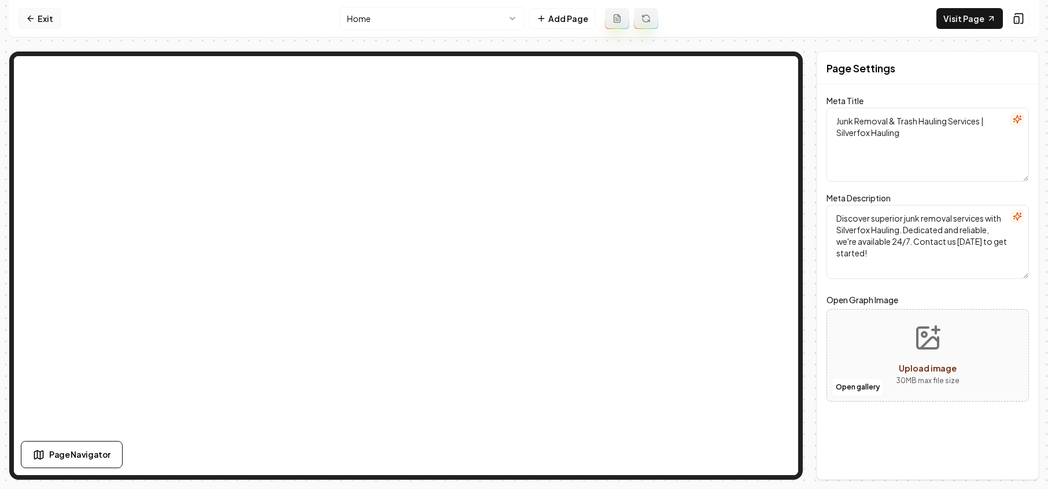
click at [29, 22] on icon at bounding box center [30, 18] width 9 height 9
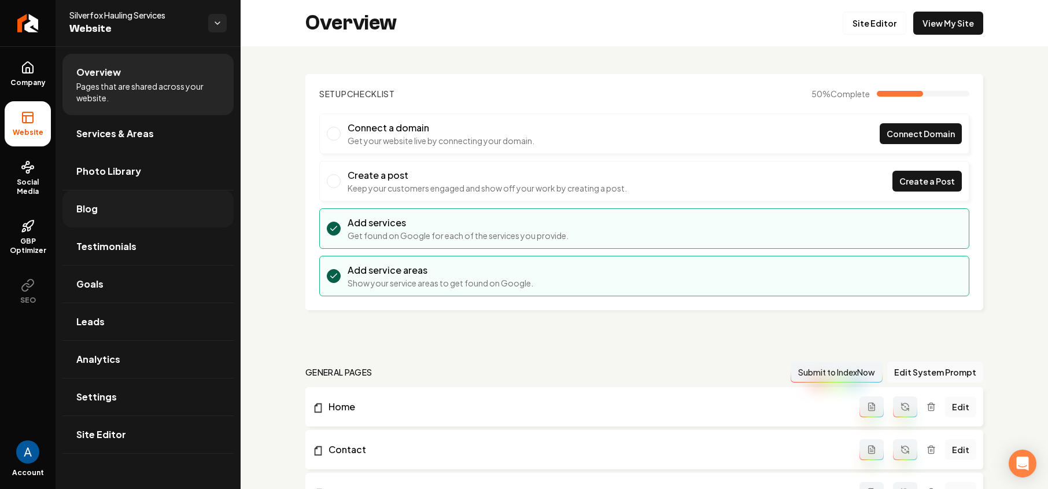
click at [112, 182] on link "Photo Library" at bounding box center [147, 171] width 171 height 37
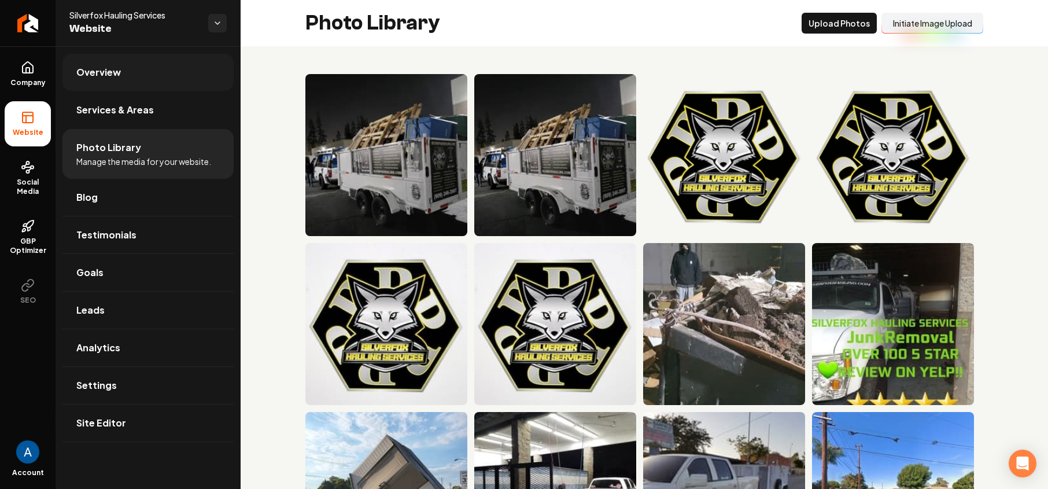
click at [90, 76] on span "Overview" at bounding box center [98, 72] width 45 height 14
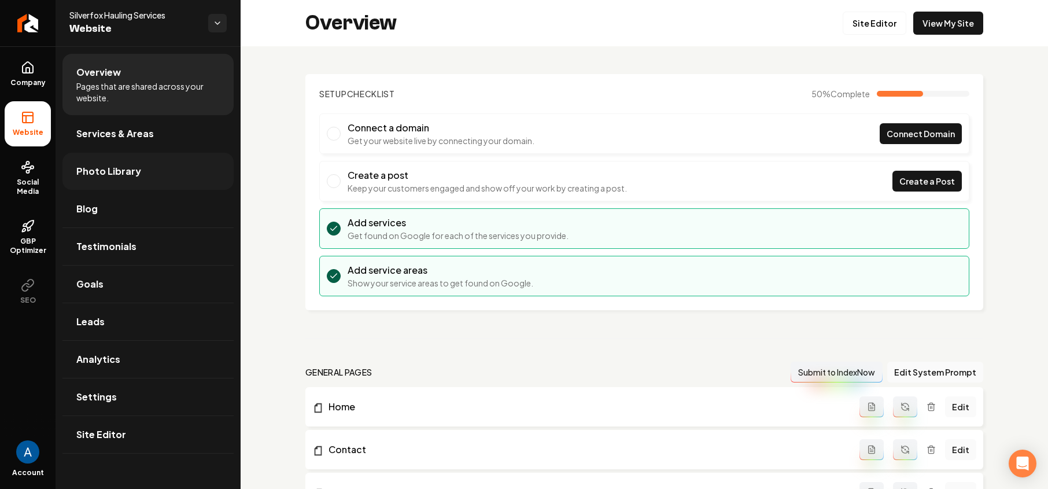
click at [94, 176] on span "Photo Library" at bounding box center [108, 171] width 65 height 14
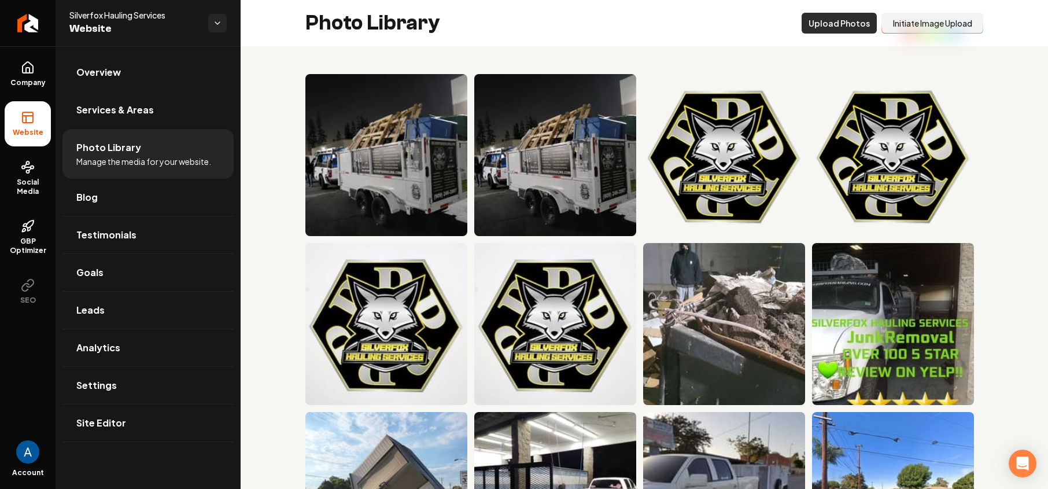
click at [837, 20] on button "Upload Photos" at bounding box center [839, 23] width 75 height 21
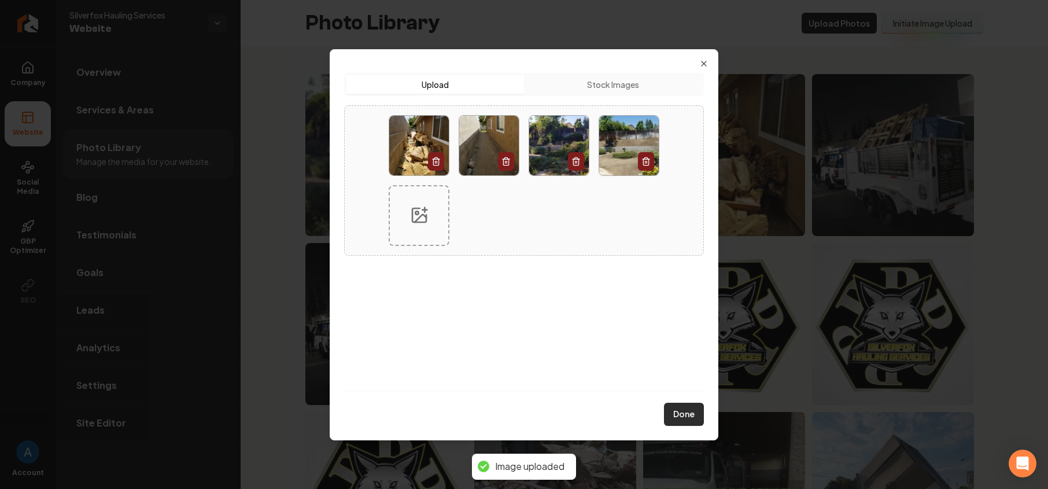
click at [688, 421] on button "Done" at bounding box center [684, 414] width 40 height 23
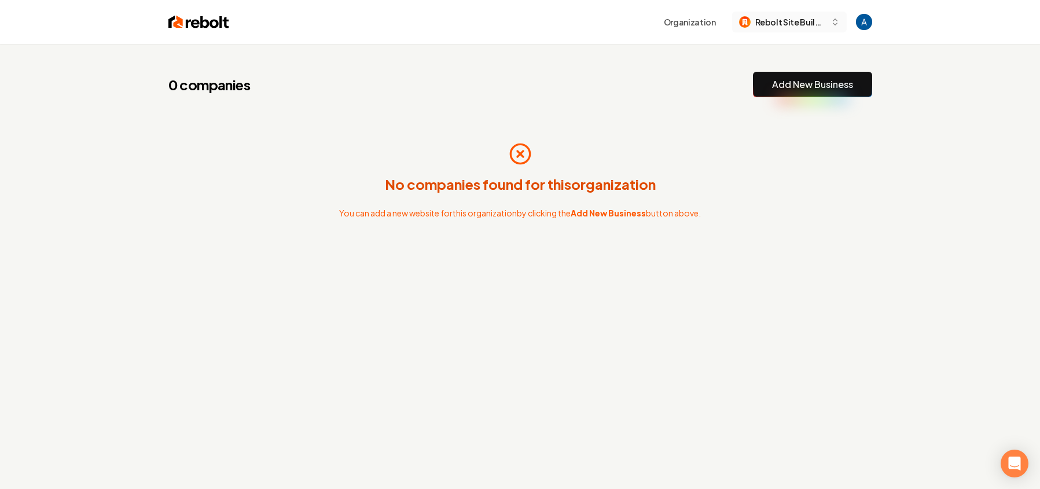
click at [786, 24] on span "Rebolt Site Builder" at bounding box center [790, 22] width 71 height 12
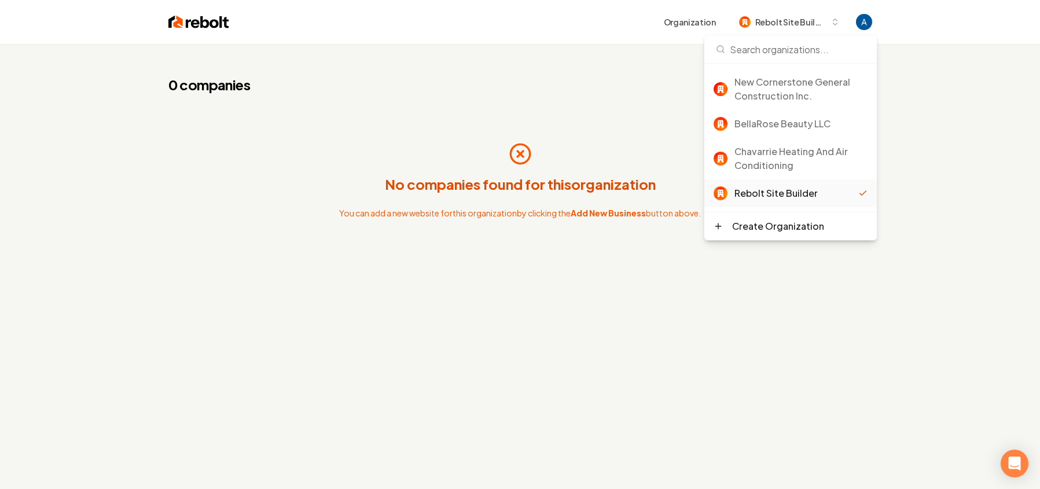
click at [750, 190] on div "Rebolt Site Builder" at bounding box center [796, 193] width 124 height 14
click at [467, 95] on div "0 companies Add New Business" at bounding box center [519, 84] width 703 height 25
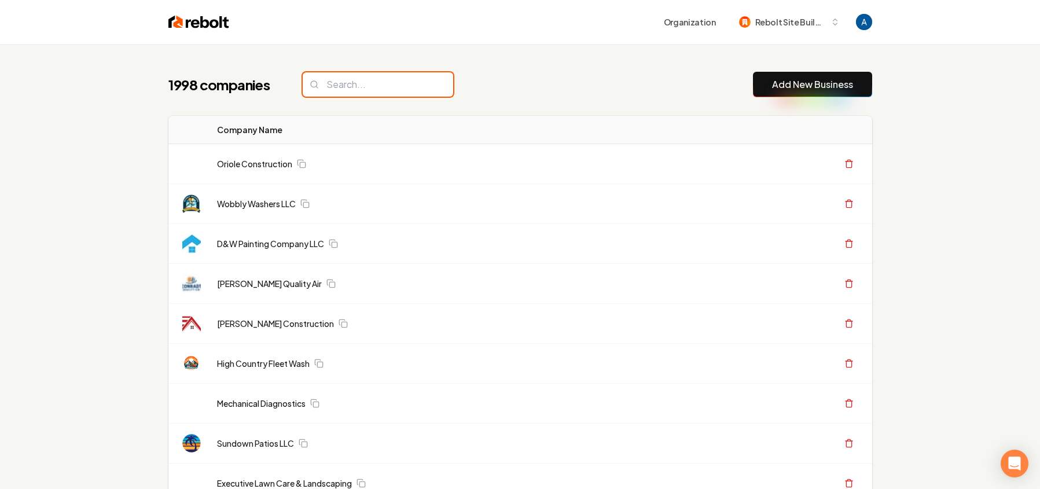
click at [365, 89] on input "search" at bounding box center [378, 84] width 150 height 24
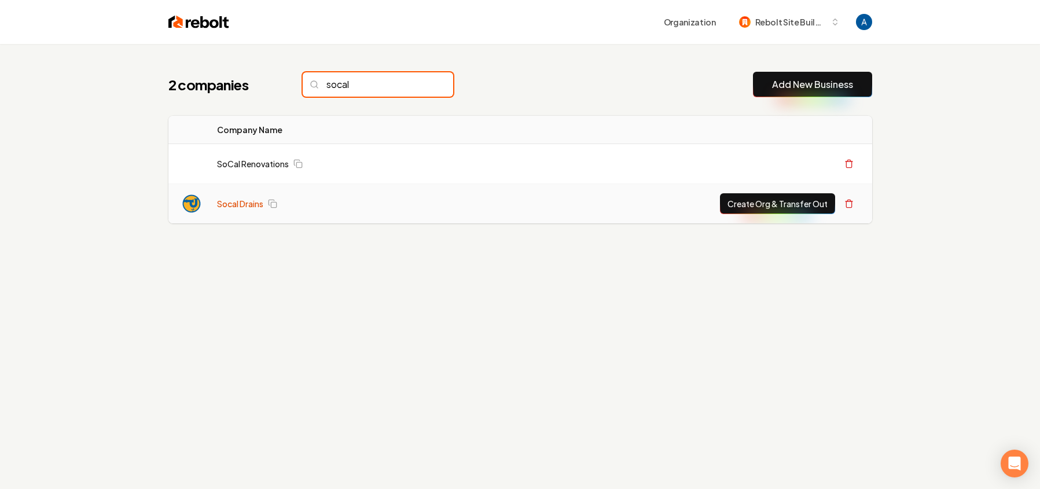
type input "socal"
click at [235, 200] on link "Socal Drains" at bounding box center [240, 204] width 46 height 12
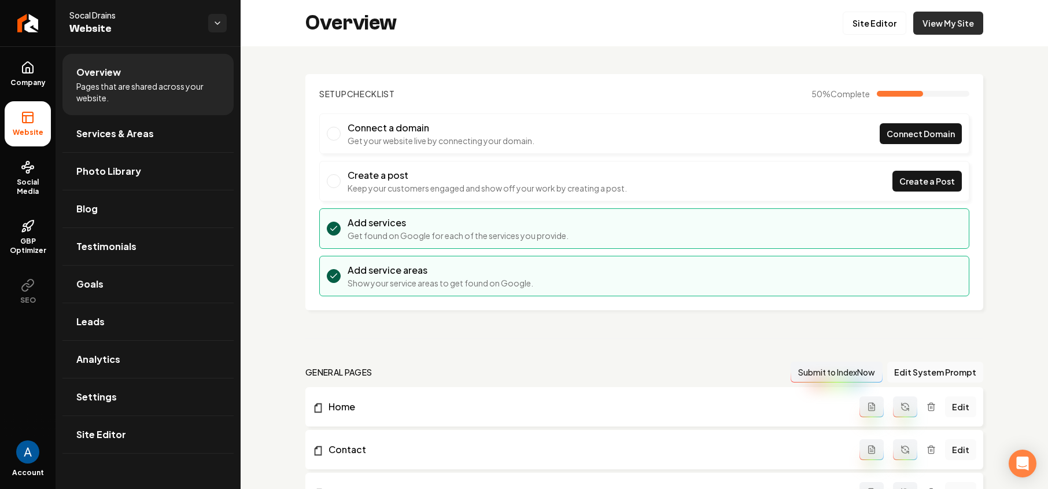
click at [944, 23] on link "View My Site" at bounding box center [948, 23] width 70 height 23
click at [913, 29] on link "View My Site" at bounding box center [948, 23] width 70 height 23
click at [861, 25] on link "Site Editor" at bounding box center [875, 23] width 64 height 23
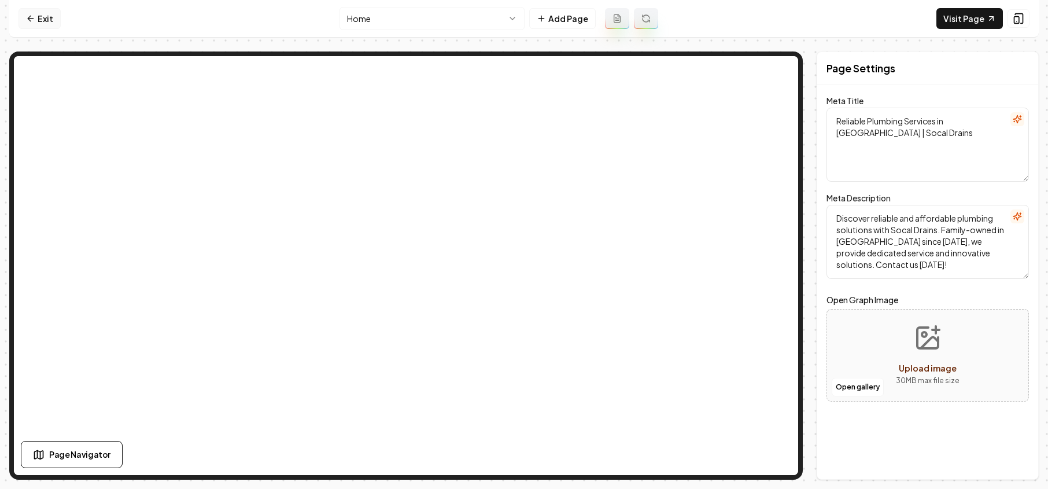
click at [38, 20] on link "Exit" at bounding box center [40, 18] width 42 height 21
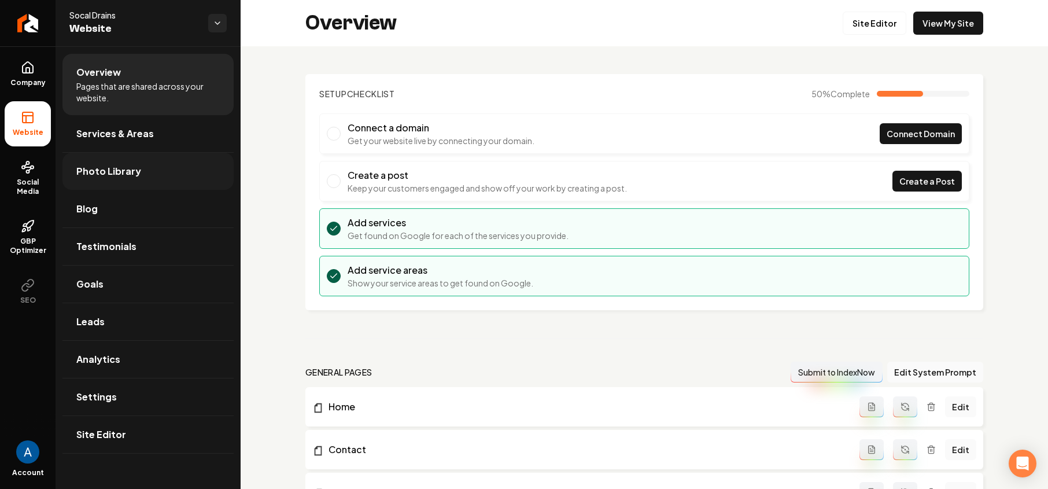
click at [113, 165] on span "Photo Library" at bounding box center [108, 171] width 65 height 14
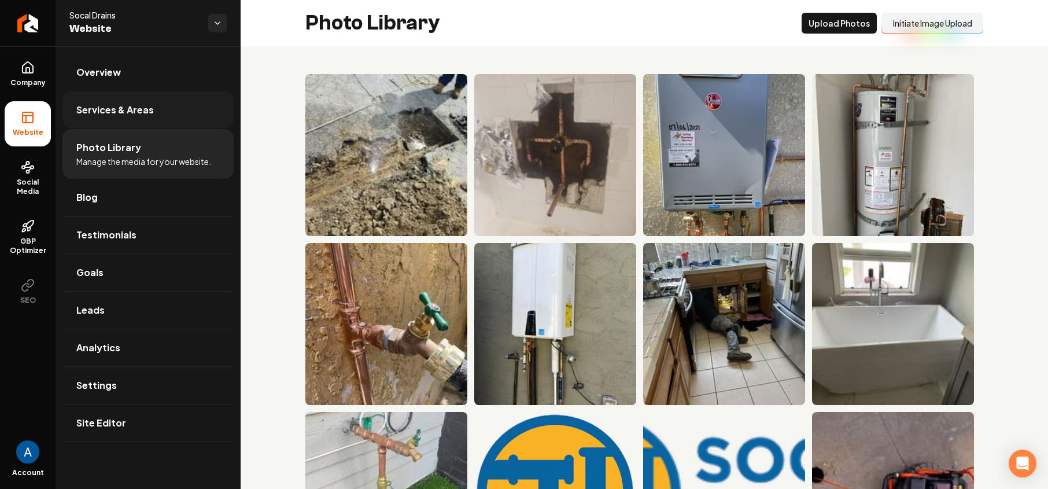
click at [91, 103] on span "Services & Areas" at bounding box center [115, 110] width 78 height 14
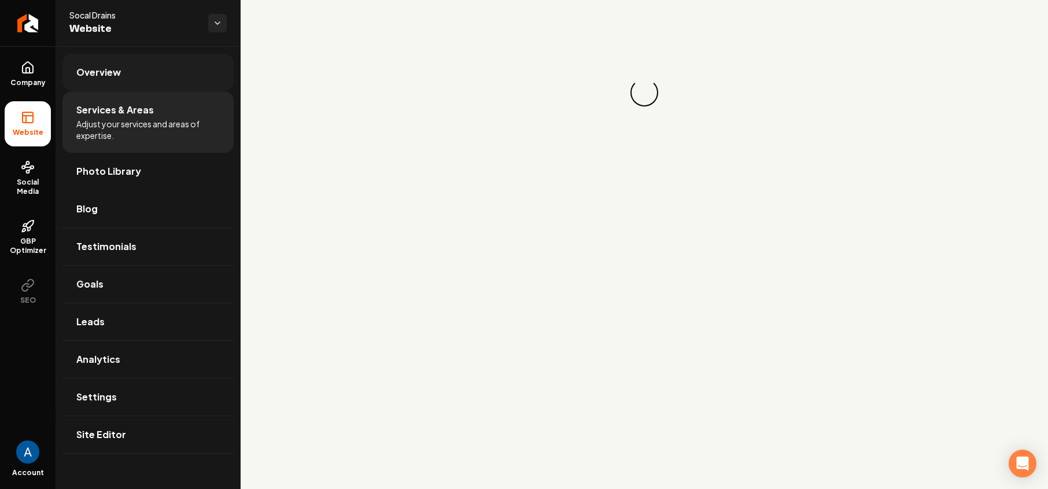
click at [97, 80] on link "Overview" at bounding box center [147, 72] width 171 height 37
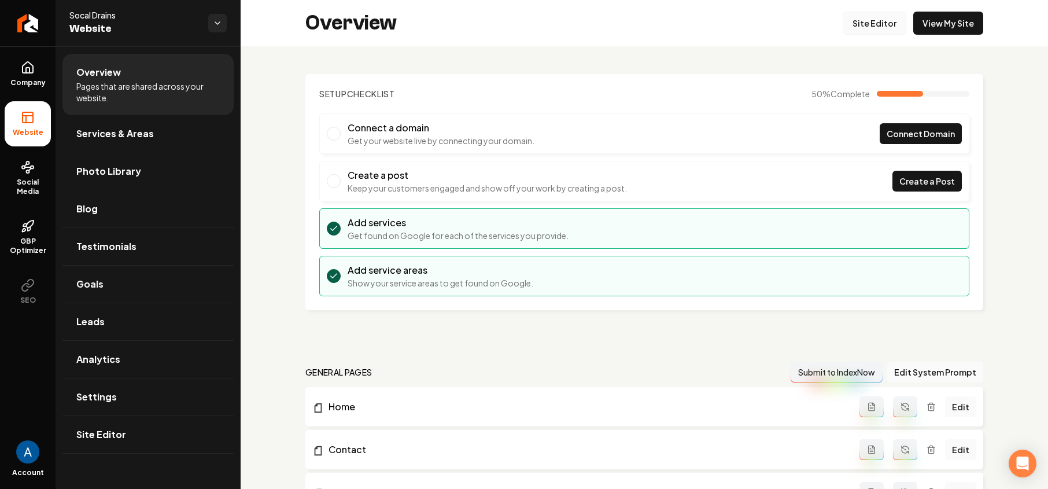
click at [876, 27] on link "Site Editor" at bounding box center [875, 23] width 64 height 23
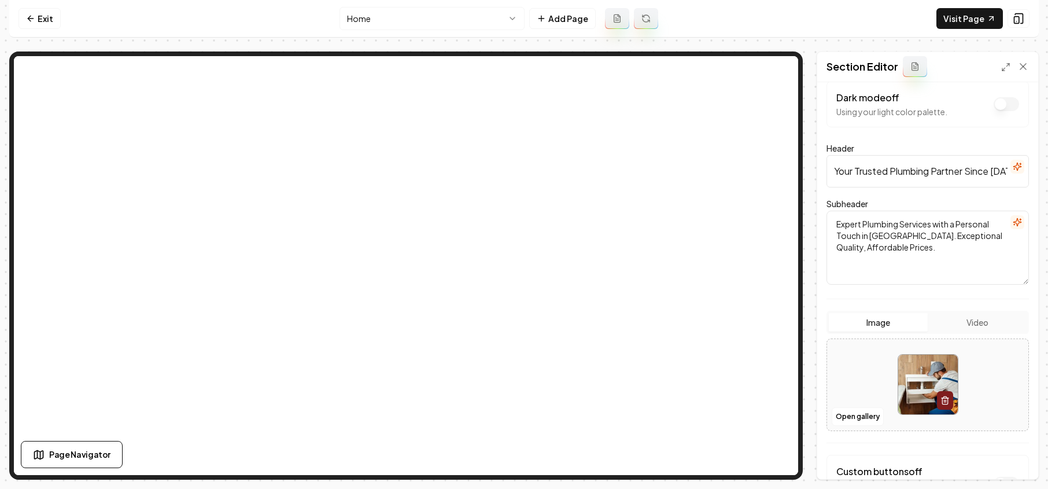
scroll to position [17, 0]
click at [864, 412] on button "Open gallery" at bounding box center [858, 414] width 52 height 19
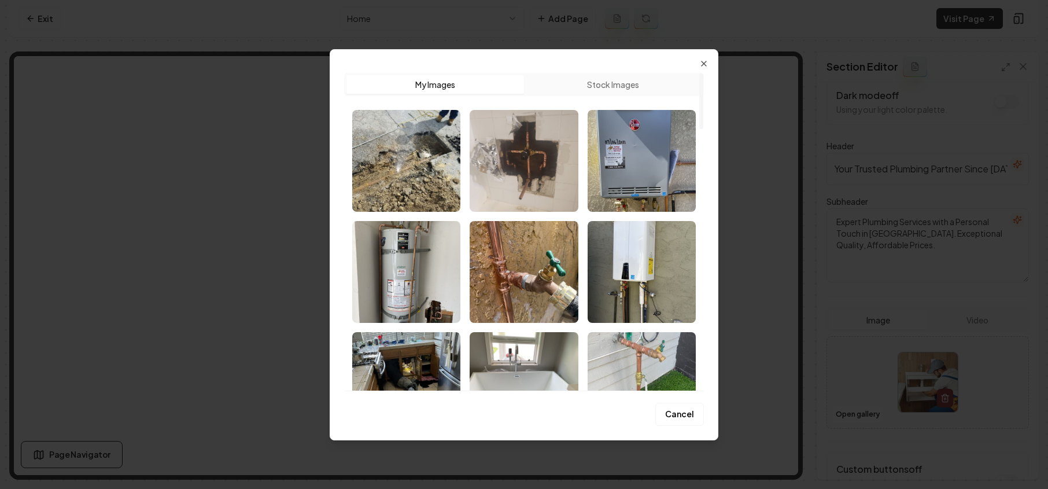
click at [579, 84] on button "Stock Images" at bounding box center [613, 84] width 178 height 19
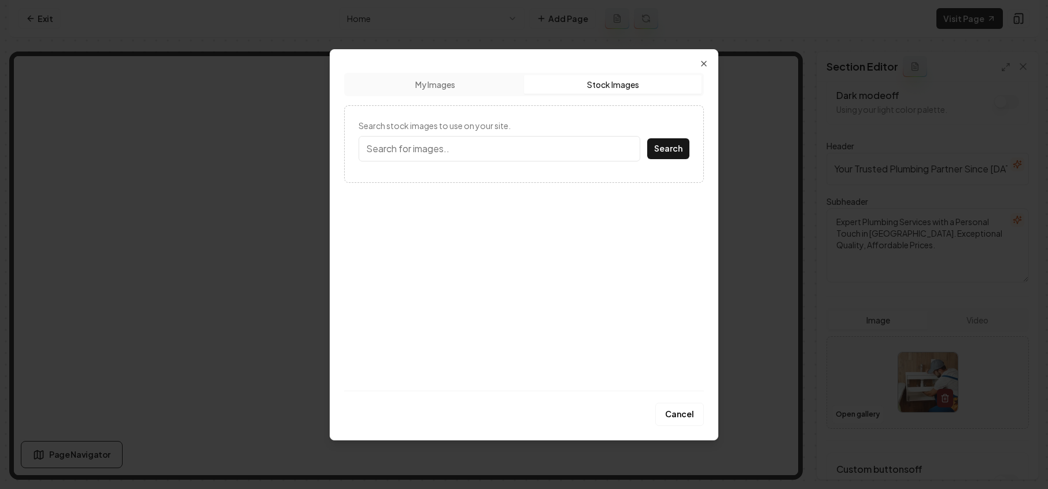
click at [448, 143] on input "Search stock images to use on your site." at bounding box center [500, 148] width 282 height 25
click at [647, 138] on button "Search" at bounding box center [668, 148] width 42 height 21
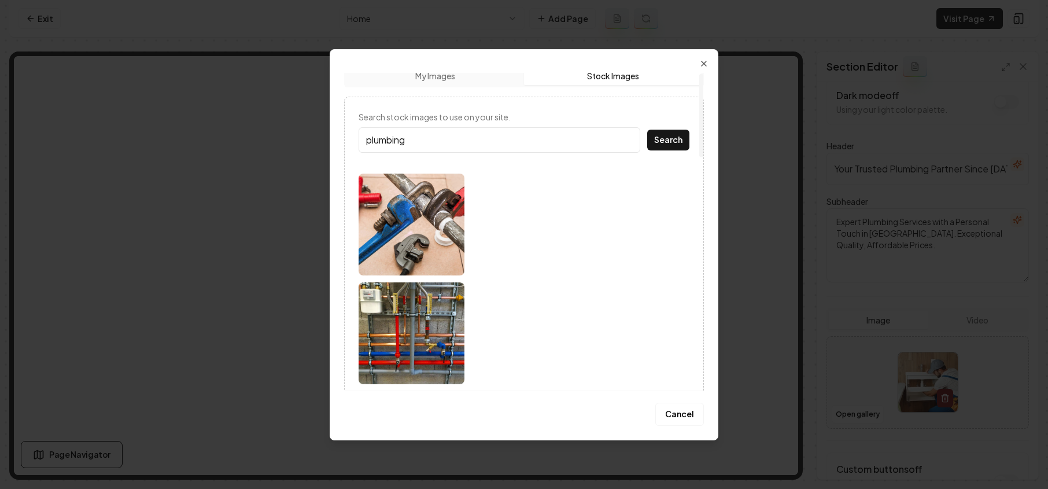
scroll to position [0, 0]
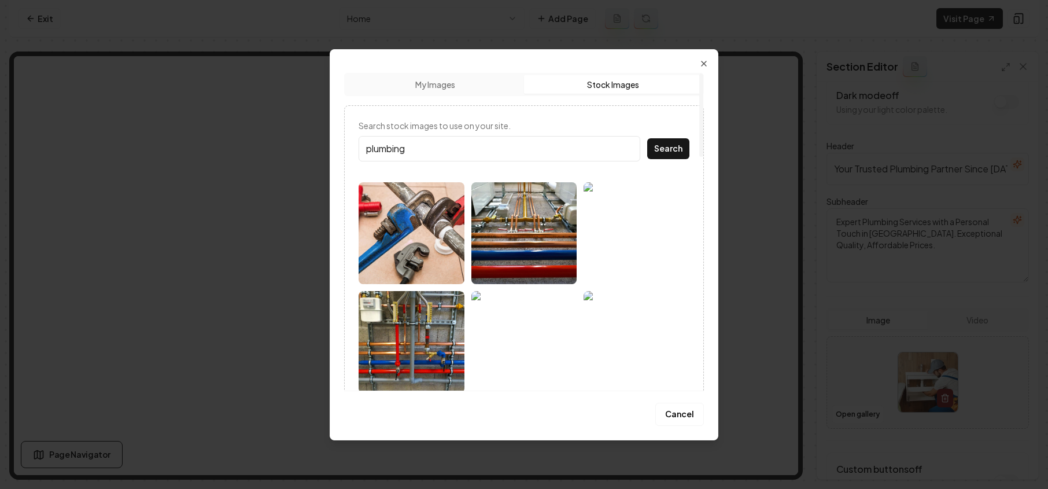
click at [451, 152] on input "plumbing" at bounding box center [500, 148] width 282 height 25
click at [647, 138] on button "Search" at bounding box center [668, 148] width 42 height 21
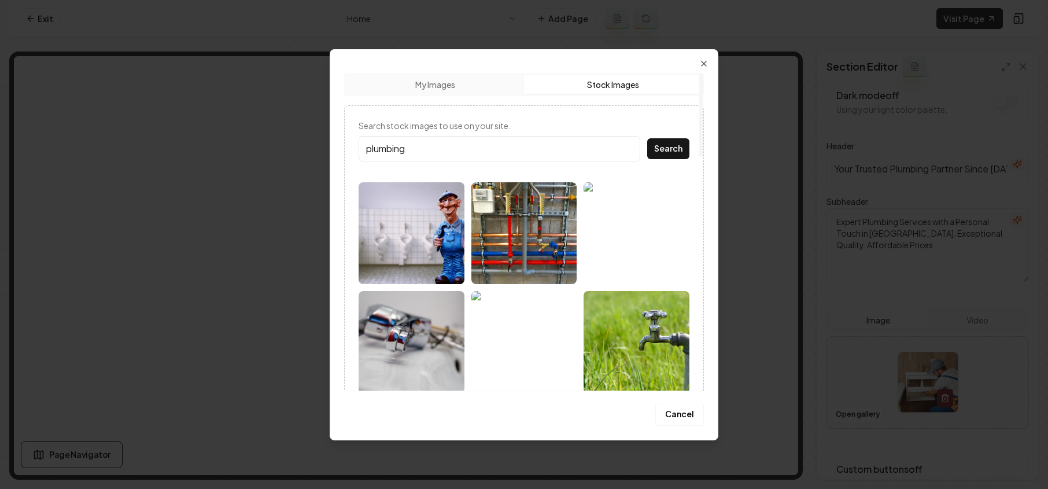
type input "plumbing"
click at [647, 138] on button "Search" at bounding box center [668, 148] width 42 height 21
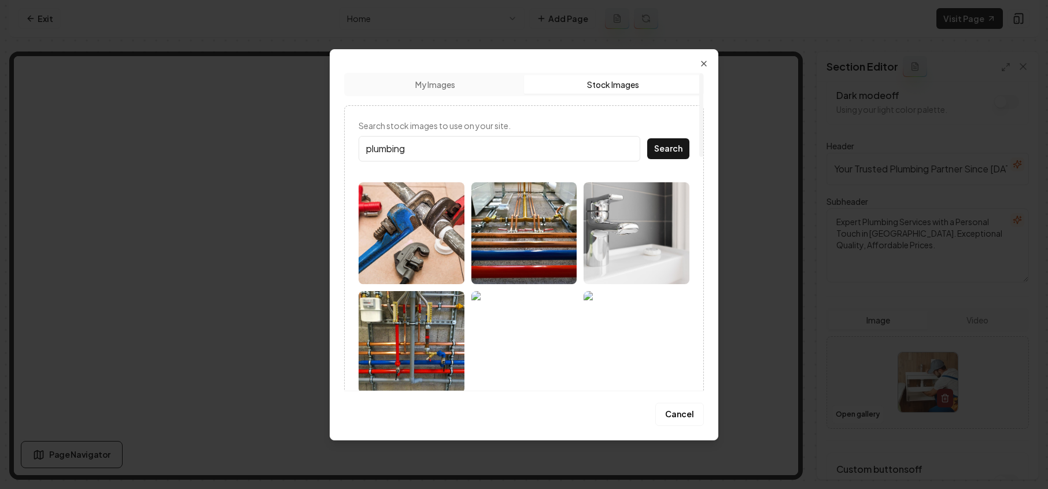
click at [502, 248] on img at bounding box center [524, 233] width 106 height 102
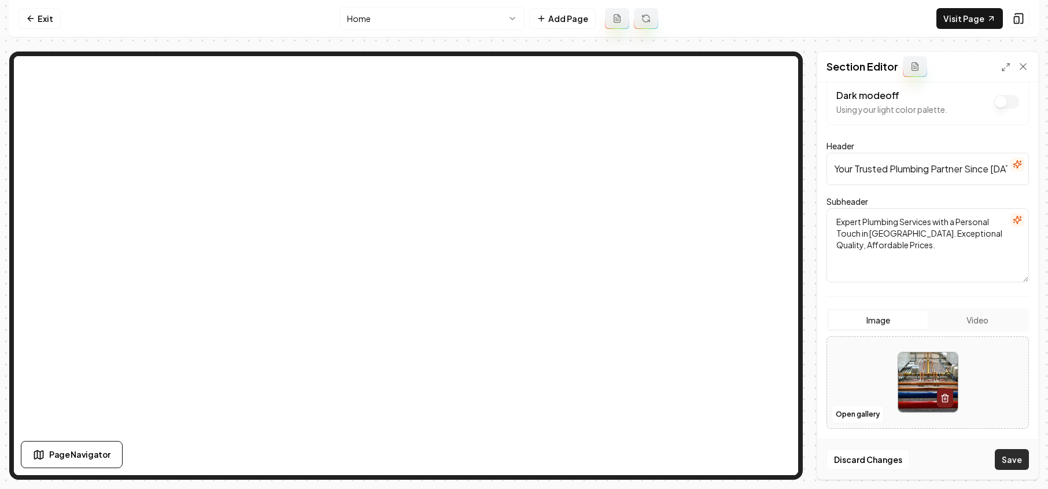
click at [1022, 462] on button "Save" at bounding box center [1012, 459] width 34 height 21
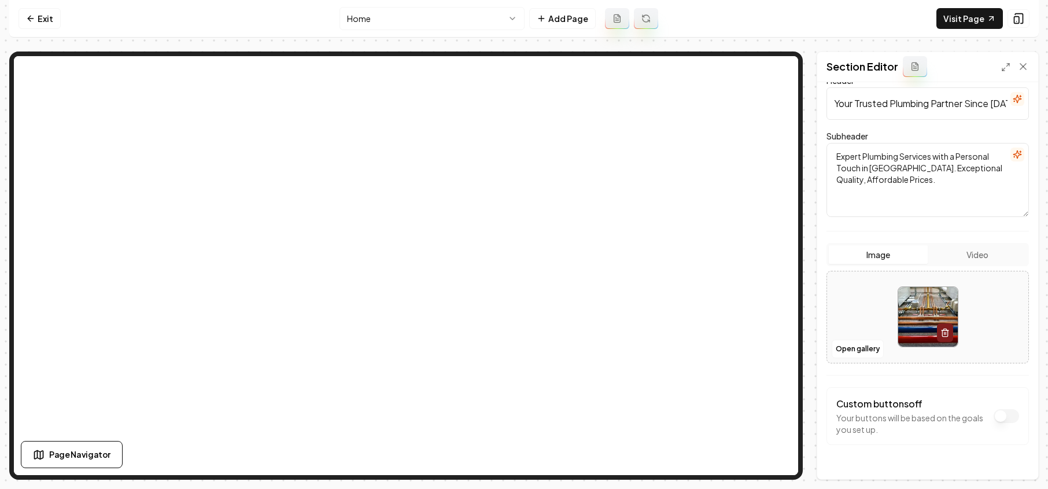
scroll to position [109, 0]
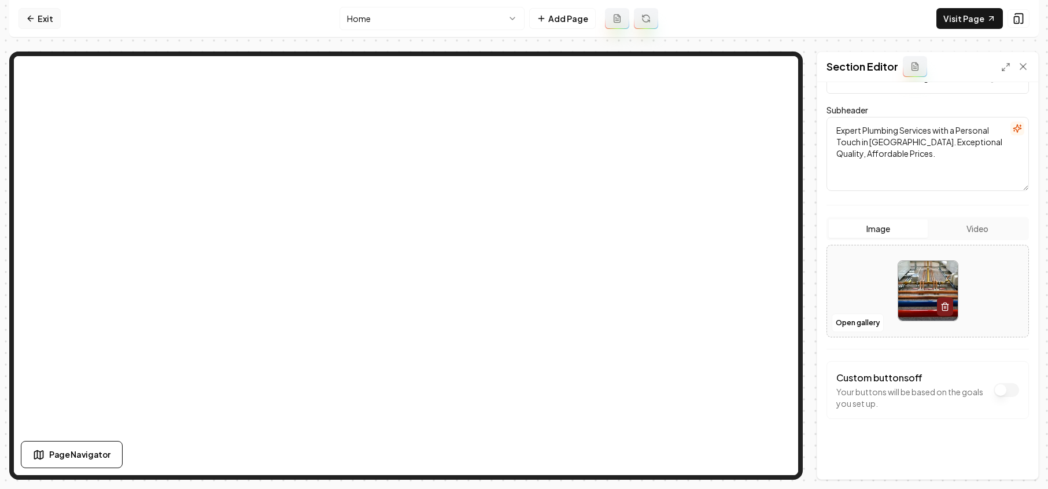
click at [44, 19] on link "Exit" at bounding box center [40, 18] width 42 height 21
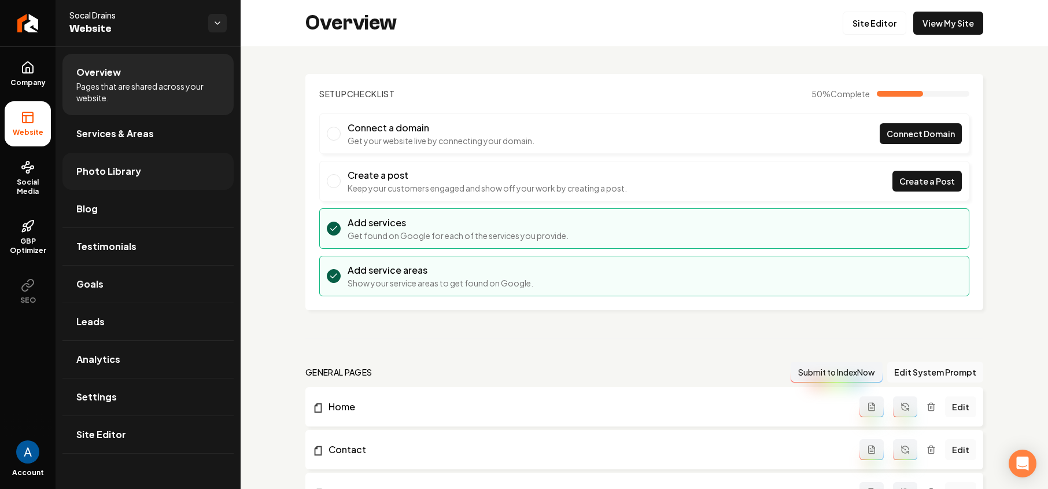
click at [115, 169] on span "Photo Library" at bounding box center [108, 171] width 65 height 14
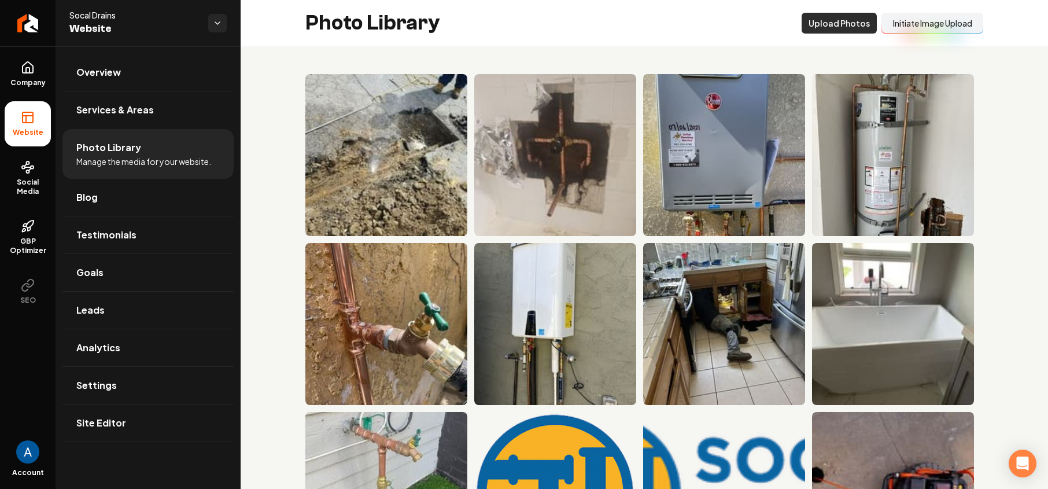
click at [823, 22] on button "Upload Photos" at bounding box center [839, 23] width 75 height 21
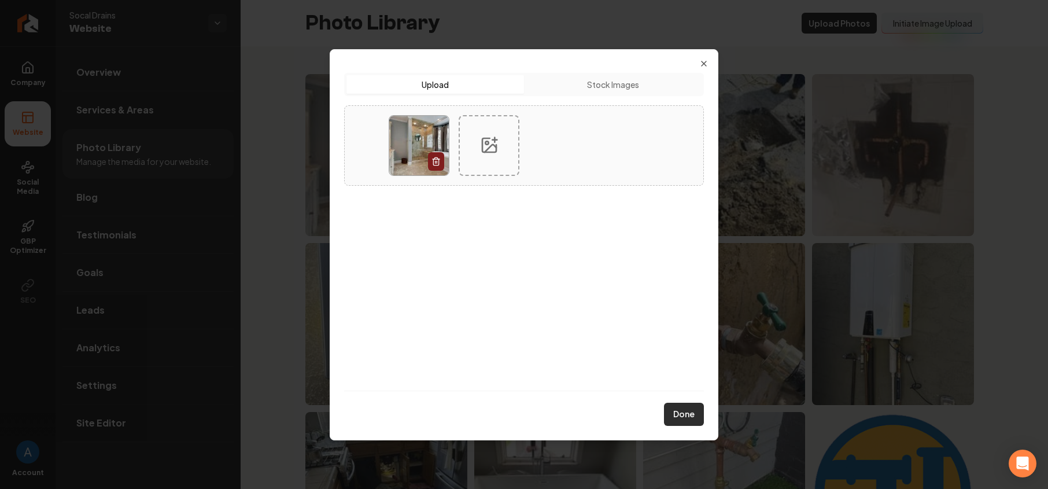
click at [687, 419] on button "Done" at bounding box center [684, 414] width 40 height 23
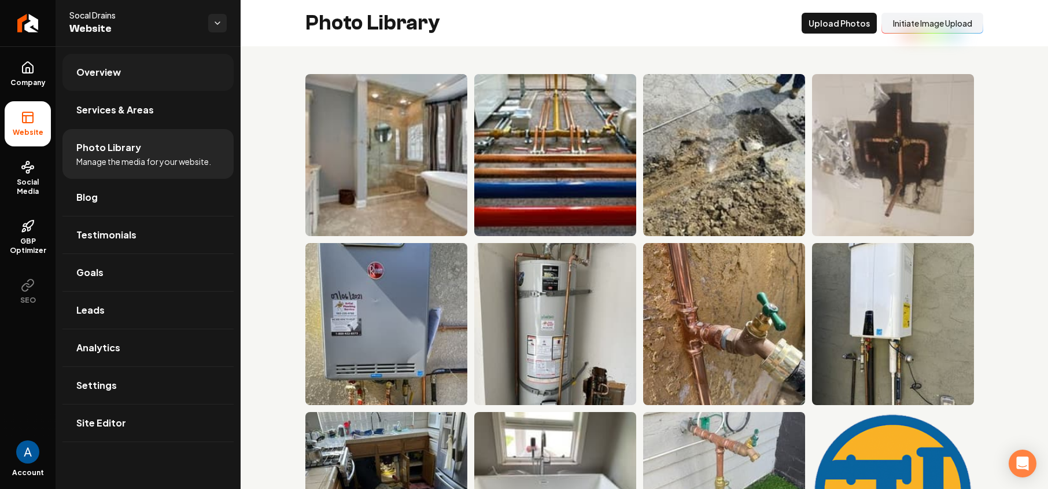
click at [105, 80] on link "Overview" at bounding box center [147, 72] width 171 height 37
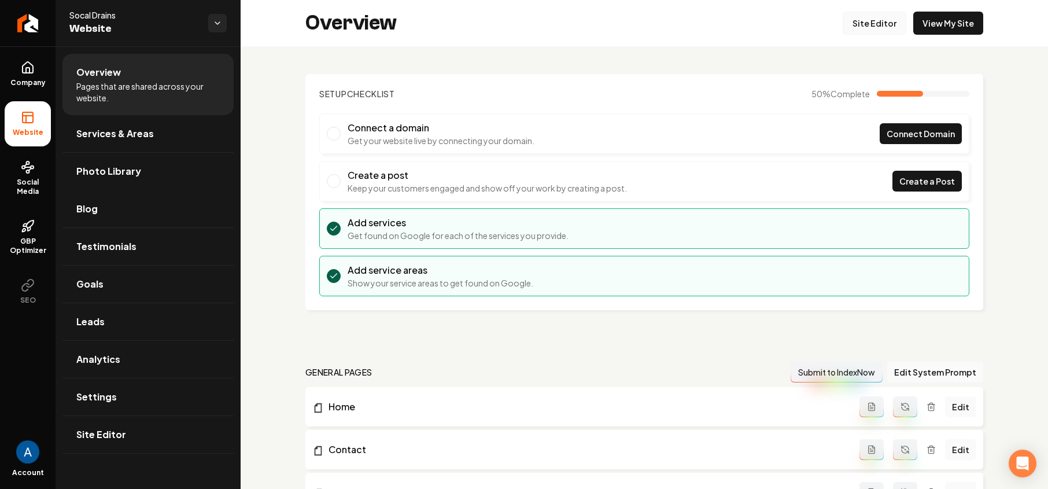
click at [855, 23] on link "Site Editor" at bounding box center [875, 23] width 64 height 23
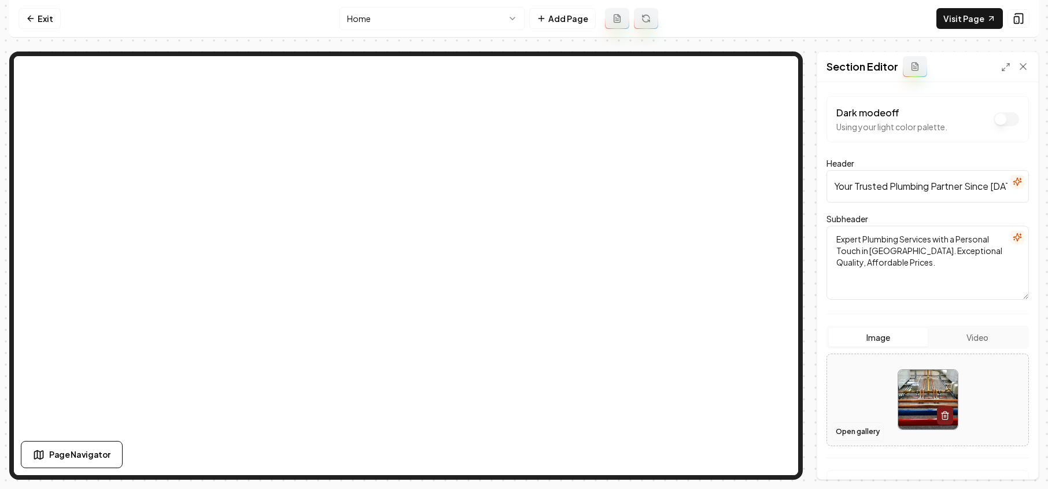
click at [846, 434] on button "Open gallery" at bounding box center [858, 431] width 52 height 19
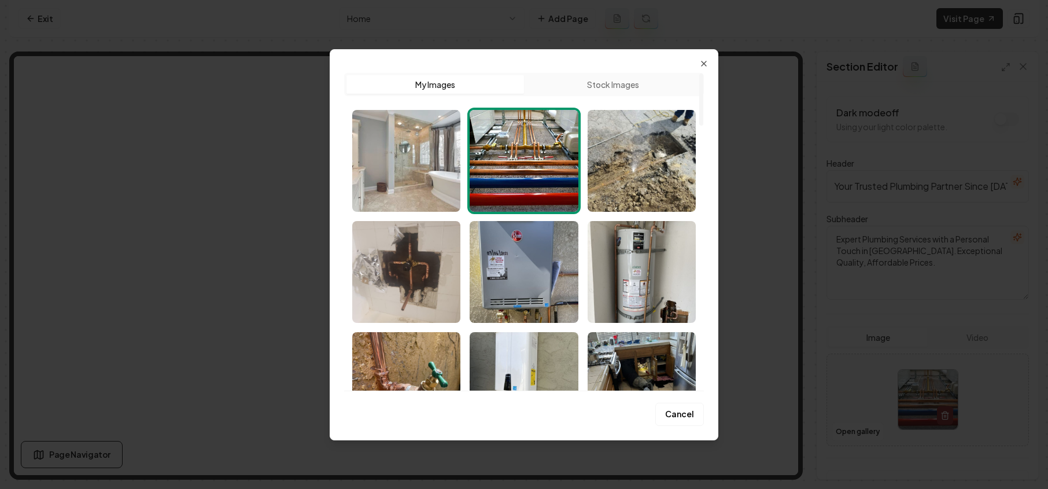
click at [417, 183] on img "Select image image_689e52b65c7cd75eb8af74e3.jpg" at bounding box center [406, 161] width 108 height 102
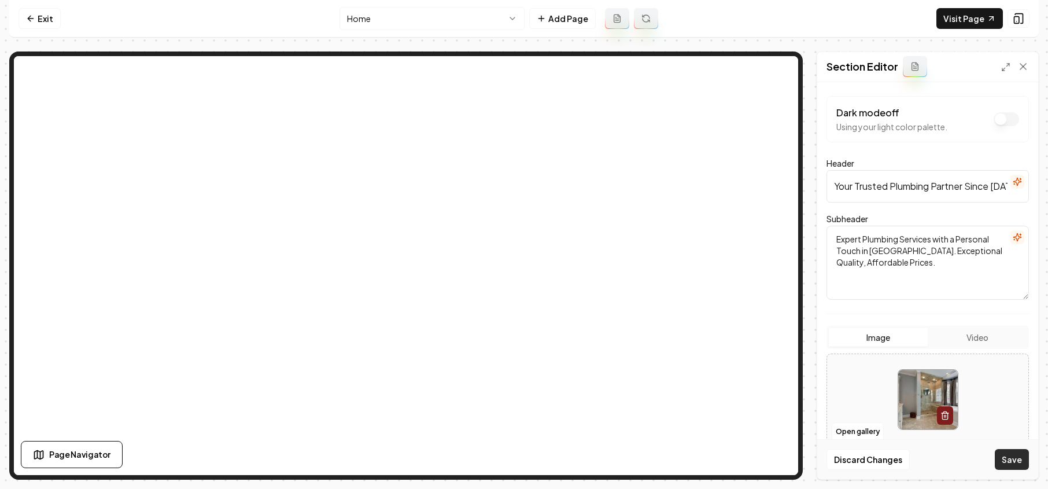
click at [1010, 461] on button "Save" at bounding box center [1012, 459] width 34 height 21
click at [853, 433] on button "Open gallery" at bounding box center [858, 431] width 52 height 19
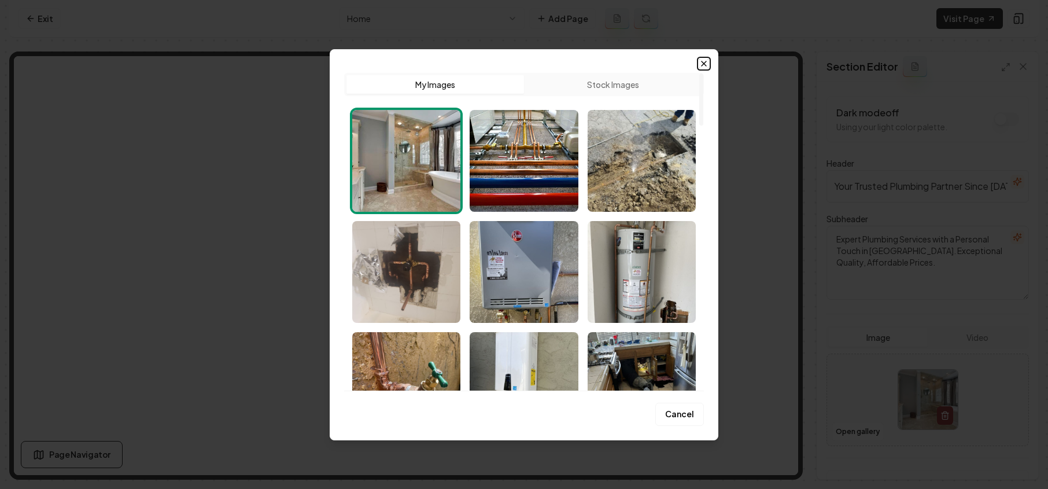
click at [701, 64] on icon "button" at bounding box center [703, 63] width 9 height 9
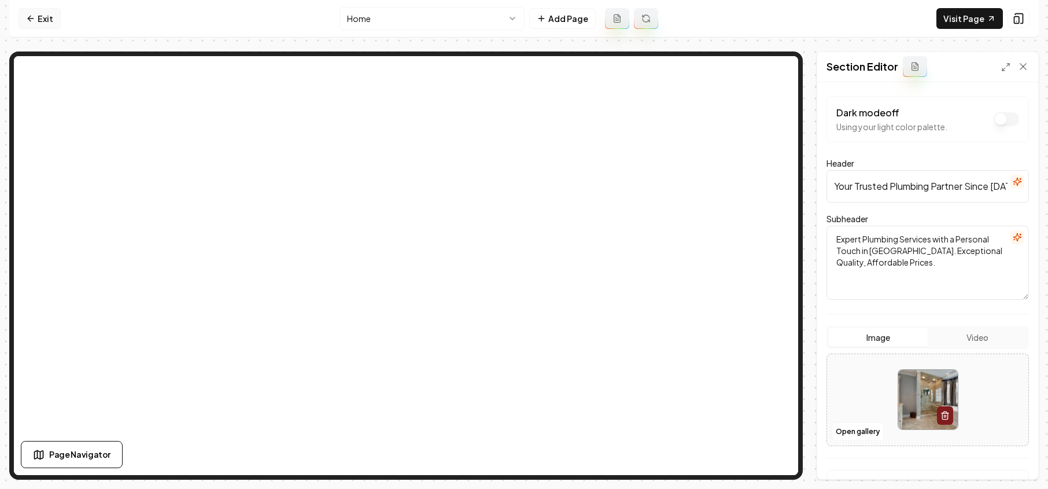
click at [34, 21] on icon at bounding box center [30, 18] width 9 height 9
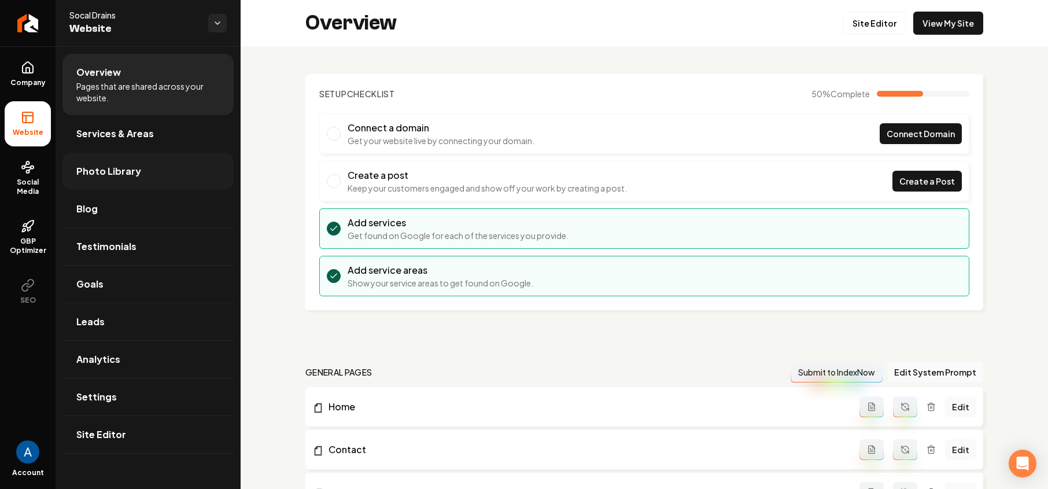
click at [122, 171] on span "Photo Library" at bounding box center [108, 171] width 65 height 14
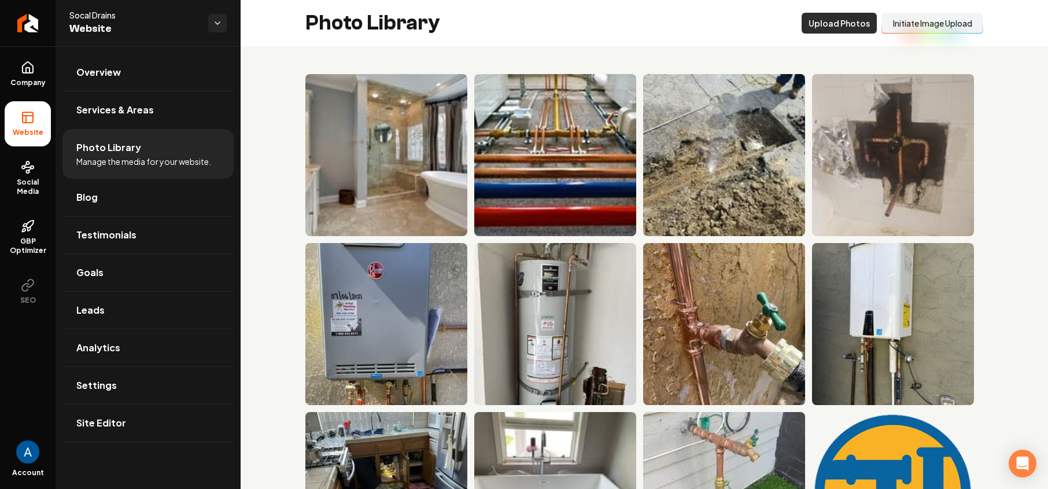
click at [821, 23] on button "Upload Photos" at bounding box center [839, 23] width 75 height 21
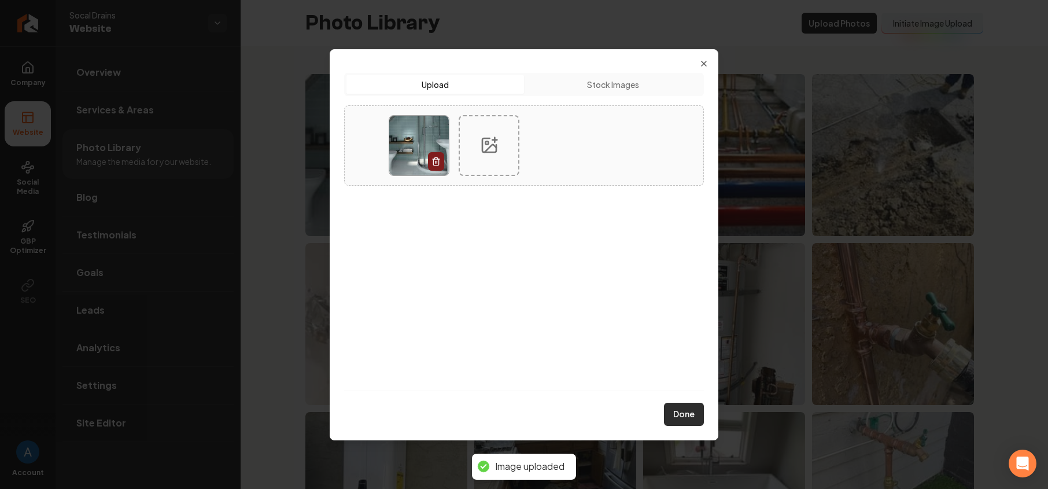
click at [684, 419] on button "Done" at bounding box center [684, 414] width 40 height 23
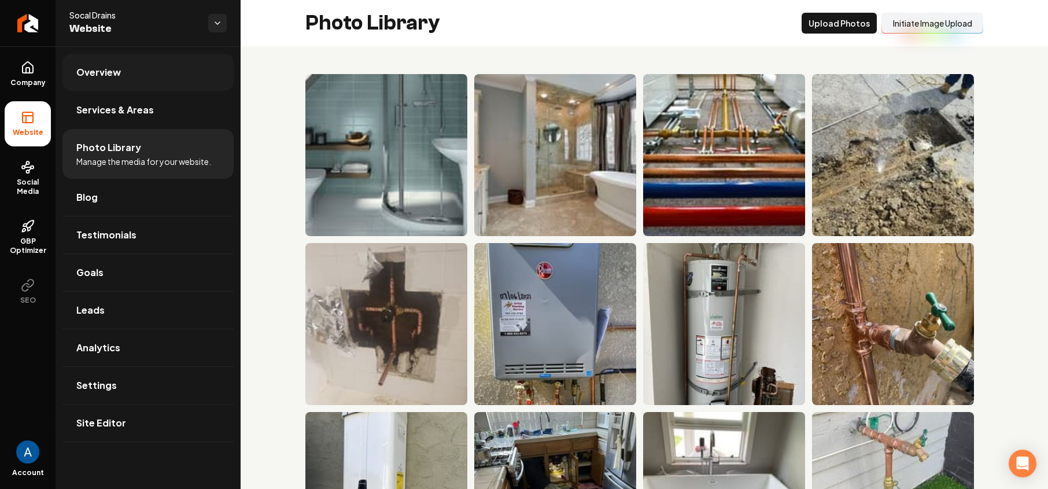
click at [104, 76] on span "Overview" at bounding box center [98, 72] width 45 height 14
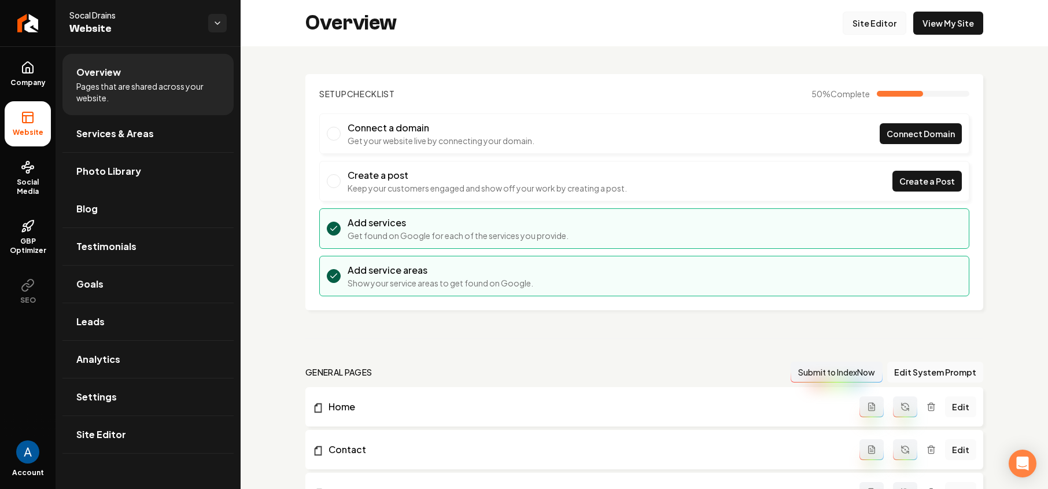
click at [863, 25] on link "Site Editor" at bounding box center [875, 23] width 64 height 23
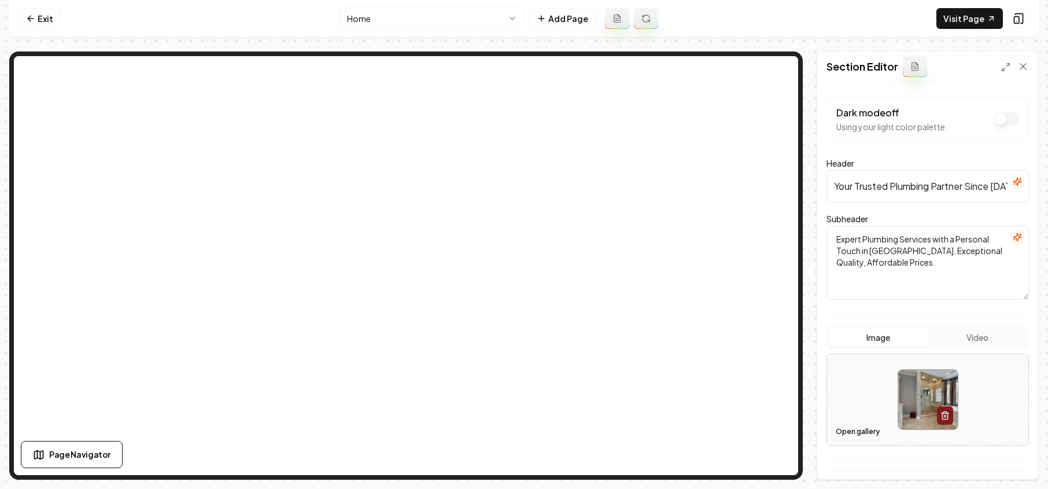
click at [872, 425] on button "Open gallery" at bounding box center [858, 431] width 52 height 19
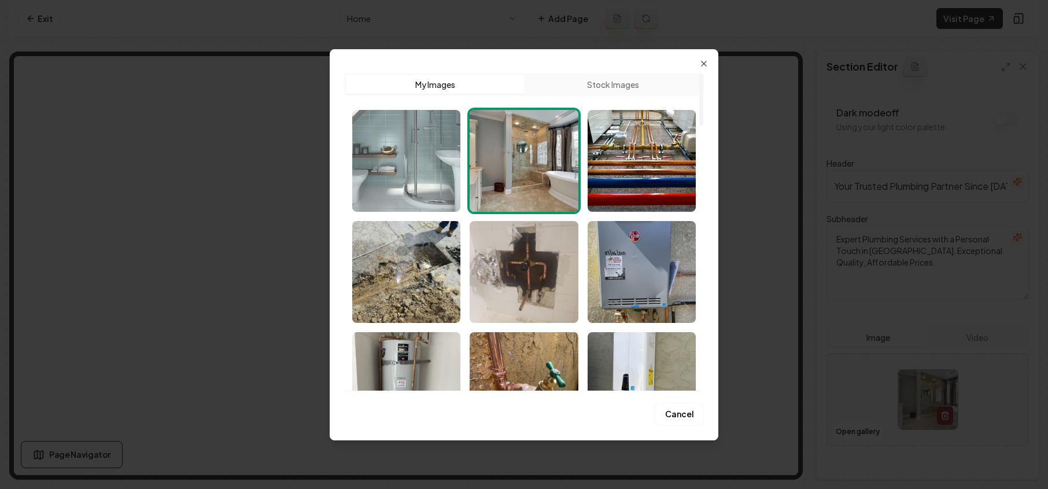
click at [416, 178] on img "Select image image_689e52f05c7cd75eb8b06ed8.jpg" at bounding box center [406, 161] width 108 height 102
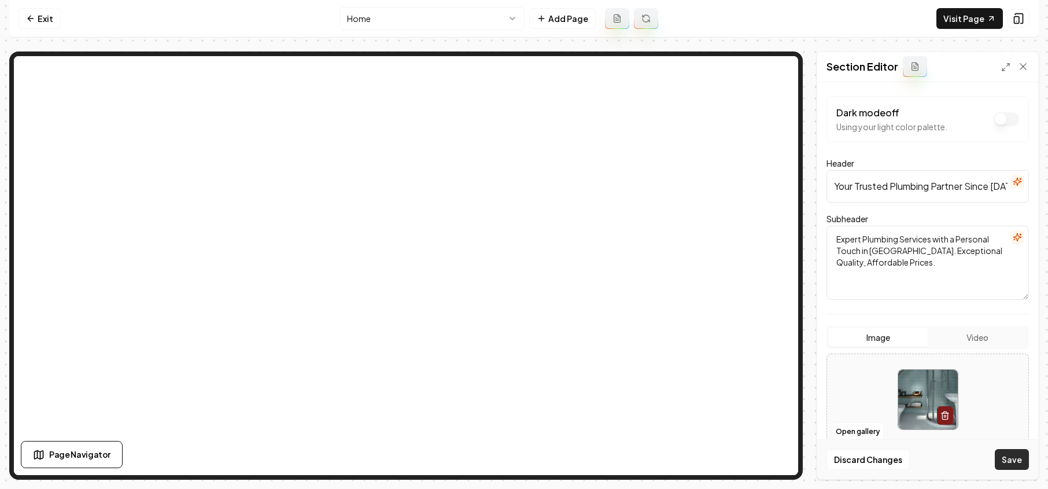
click at [1009, 458] on button "Save" at bounding box center [1012, 459] width 34 height 21
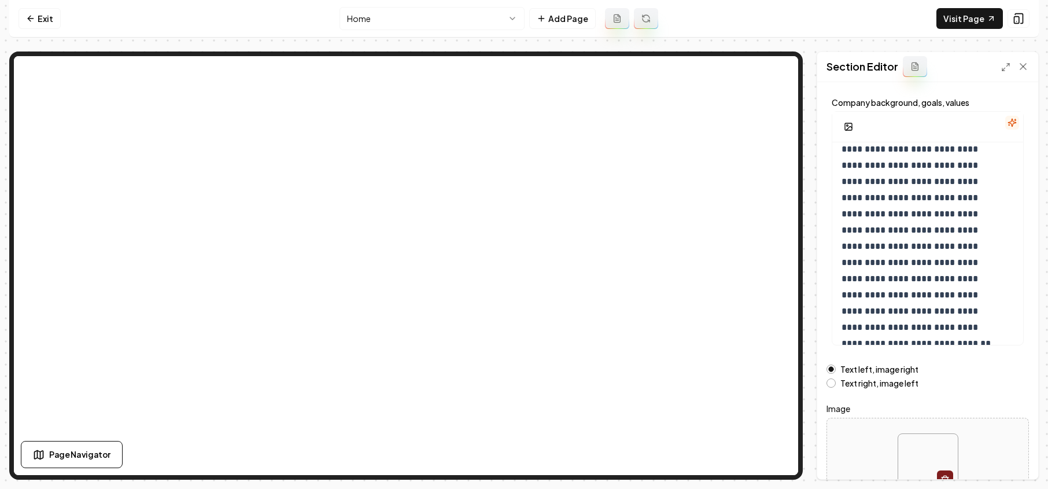
scroll to position [136, 0]
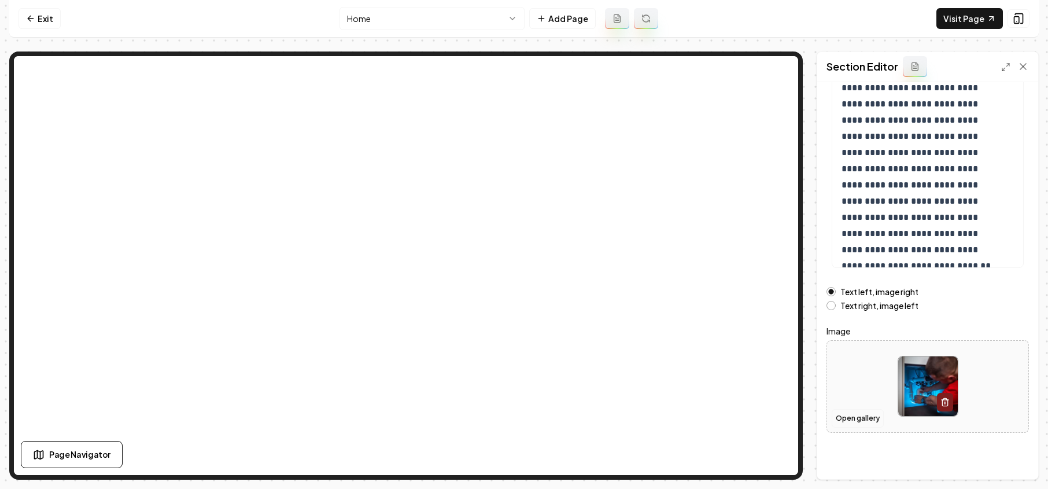
click at [866, 415] on button "Open gallery" at bounding box center [858, 418] width 52 height 19
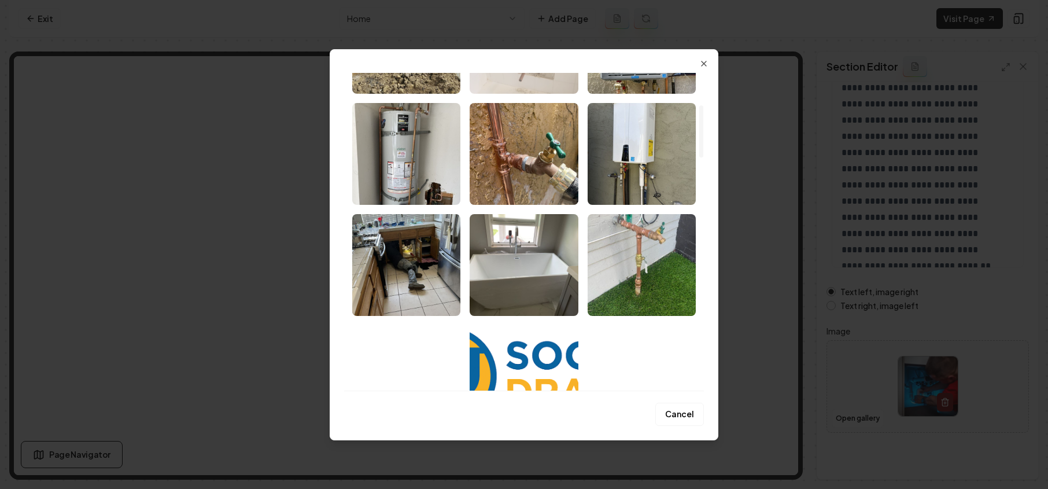
scroll to position [256, 0]
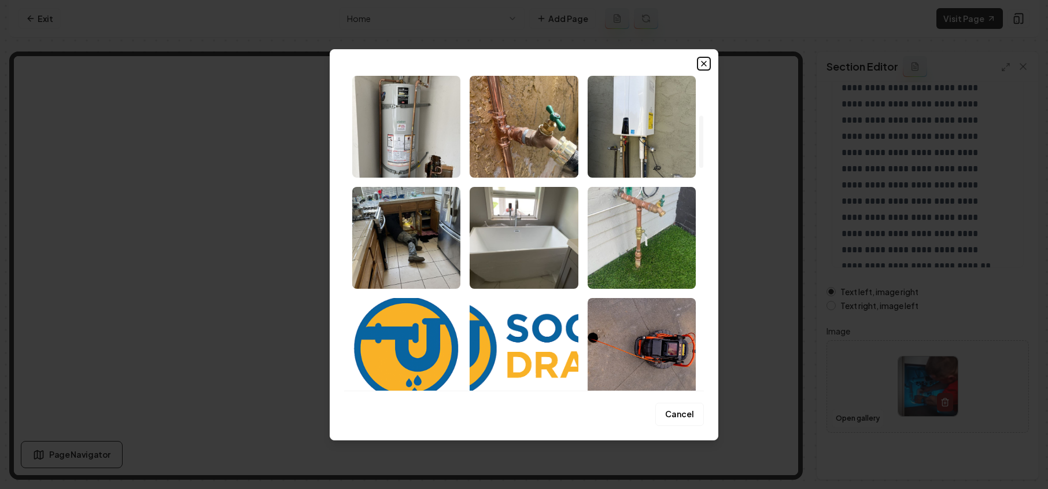
click at [706, 67] on icon "button" at bounding box center [703, 63] width 9 height 9
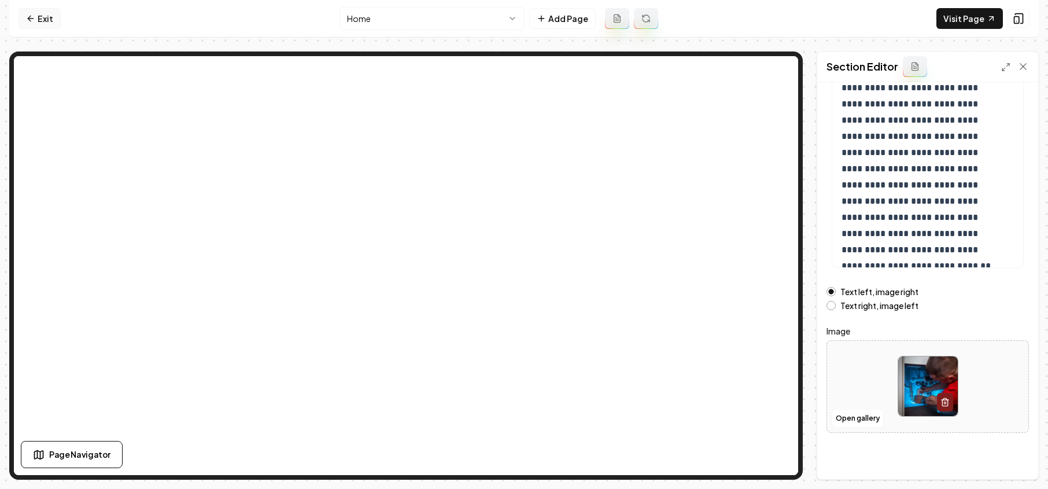
click at [32, 22] on icon at bounding box center [30, 18] width 9 height 9
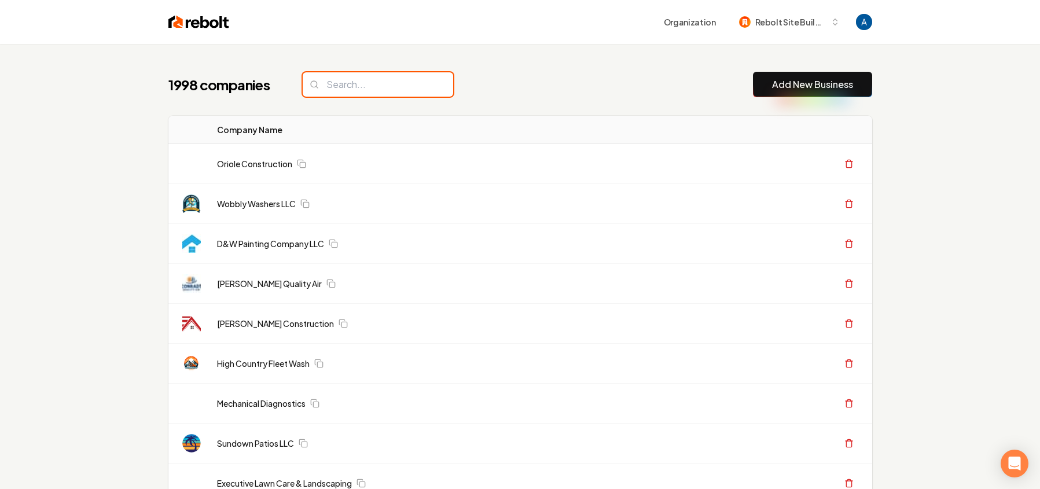
click at [371, 80] on input "search" at bounding box center [378, 84] width 150 height 24
click at [504, 73] on div "1998 companies Add New Business" at bounding box center [519, 84] width 703 height 25
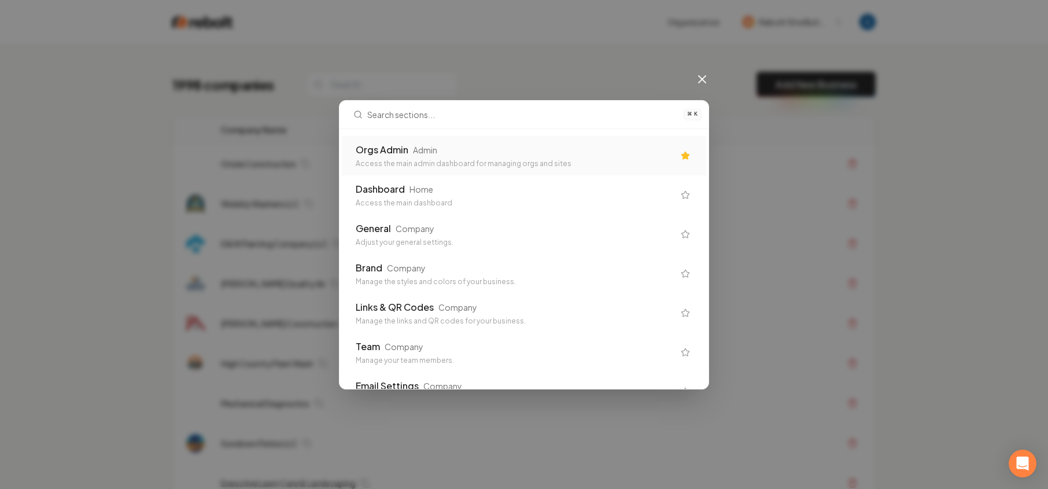
click at [536, 66] on div "⌘ K Orgs Admin Admin Access the main admin dashboard for managing orgs and site…" at bounding box center [524, 244] width 1048 height 489
click at [701, 75] on icon at bounding box center [702, 79] width 14 height 14
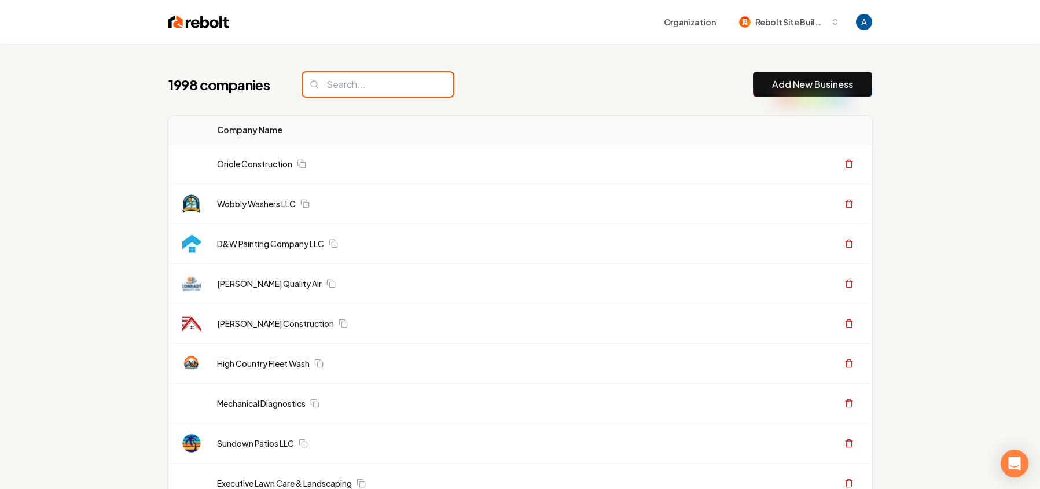
click at [349, 82] on input "search" at bounding box center [378, 84] width 150 height 24
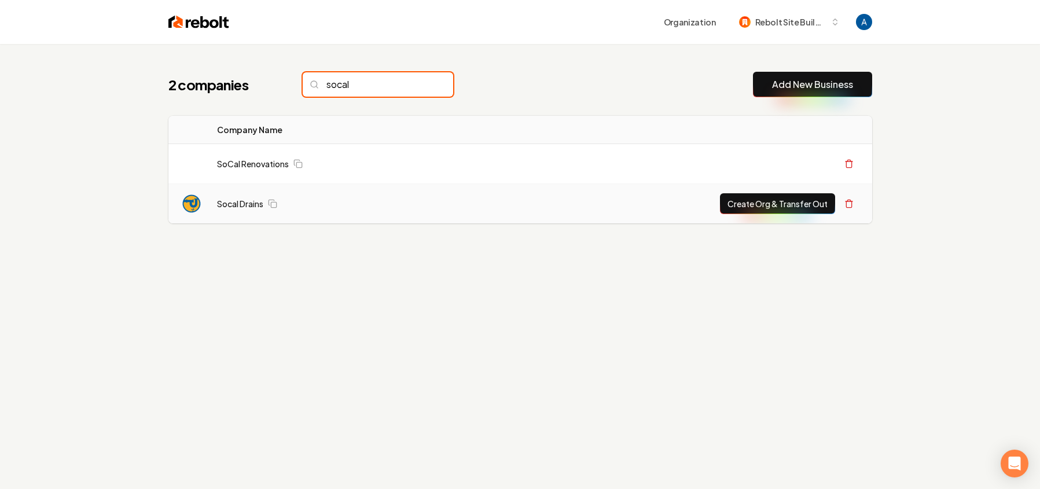
type input "socal"
click at [248, 211] on td "Socal Drains" at bounding box center [337, 204] width 259 height 40
click at [246, 208] on link "Socal Drains" at bounding box center [240, 204] width 46 height 12
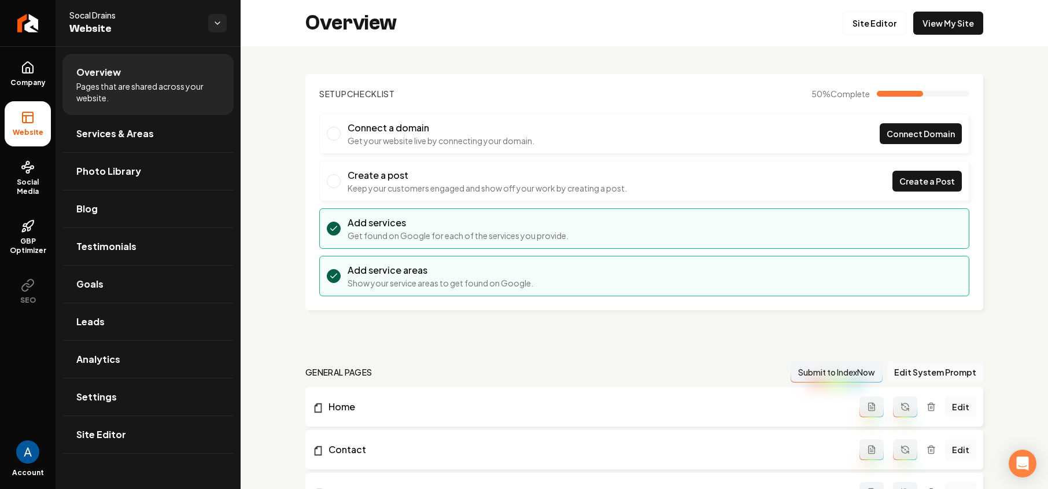
click at [934, 35] on div "Overview Site Editor View My Site" at bounding box center [645, 23] width 808 height 46
click at [933, 31] on link "View My Site" at bounding box center [948, 23] width 70 height 23
click at [112, 168] on span "Photo Library" at bounding box center [108, 171] width 65 height 14
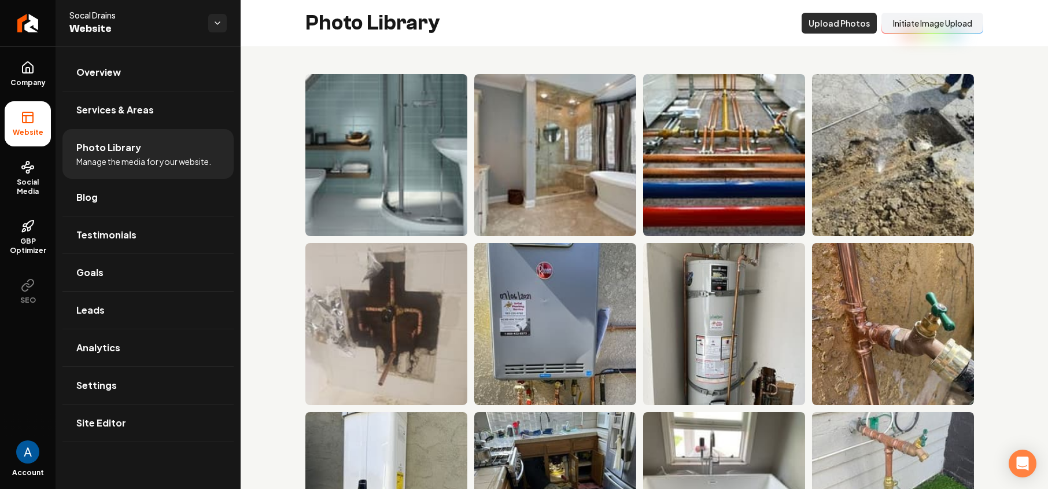
click at [816, 29] on button "Upload Photos" at bounding box center [839, 23] width 75 height 21
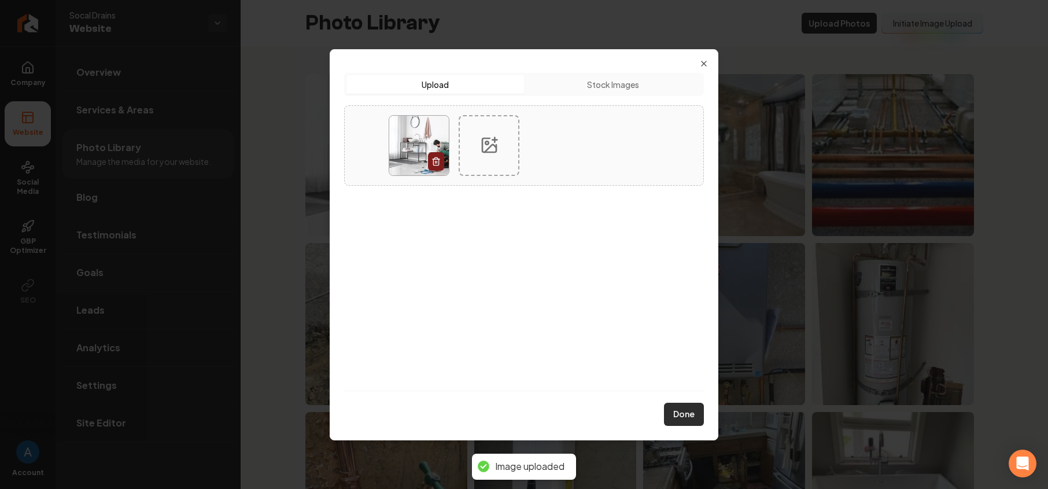
click at [680, 414] on button "Done" at bounding box center [684, 414] width 40 height 23
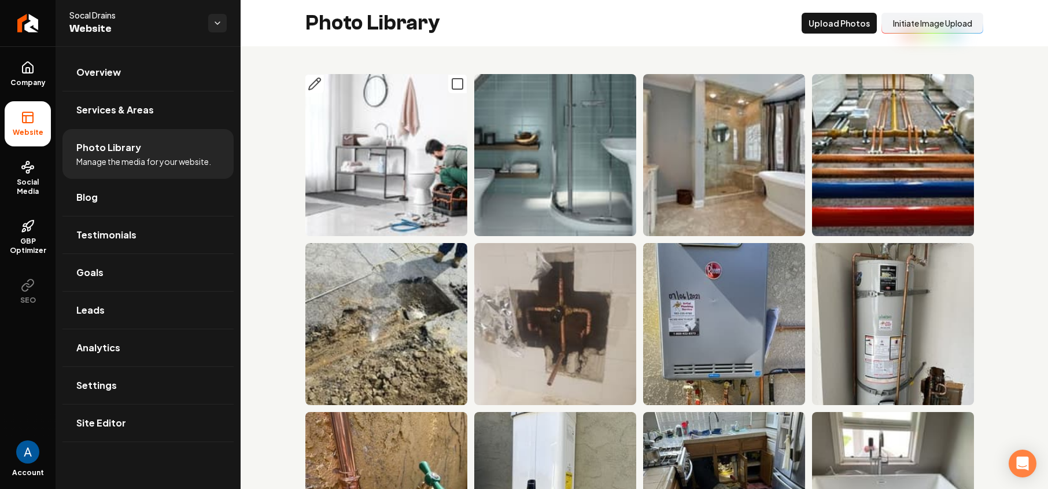
click at [394, 174] on img "Main content area" at bounding box center [386, 155] width 162 height 162
click at [115, 72] on span "Overview" at bounding box center [98, 72] width 45 height 14
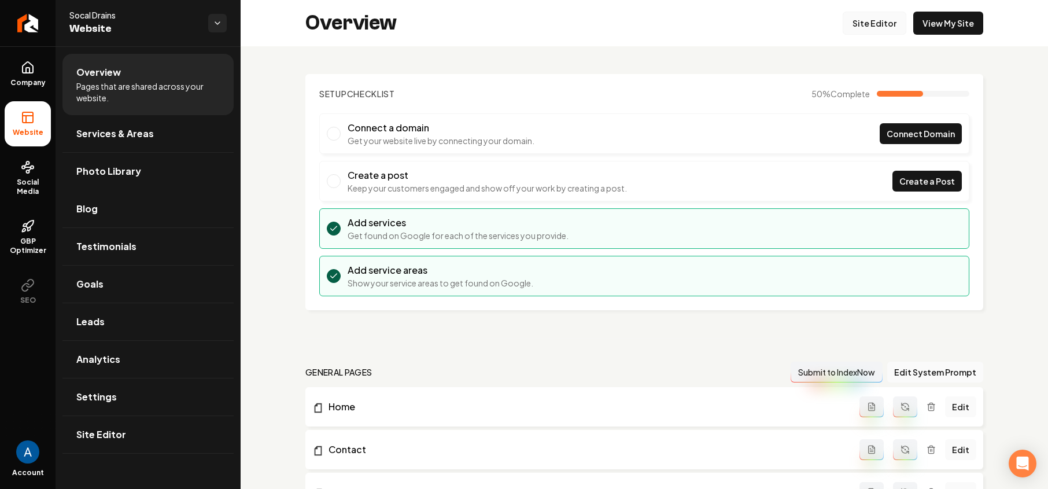
click at [866, 26] on link "Site Editor" at bounding box center [875, 23] width 64 height 23
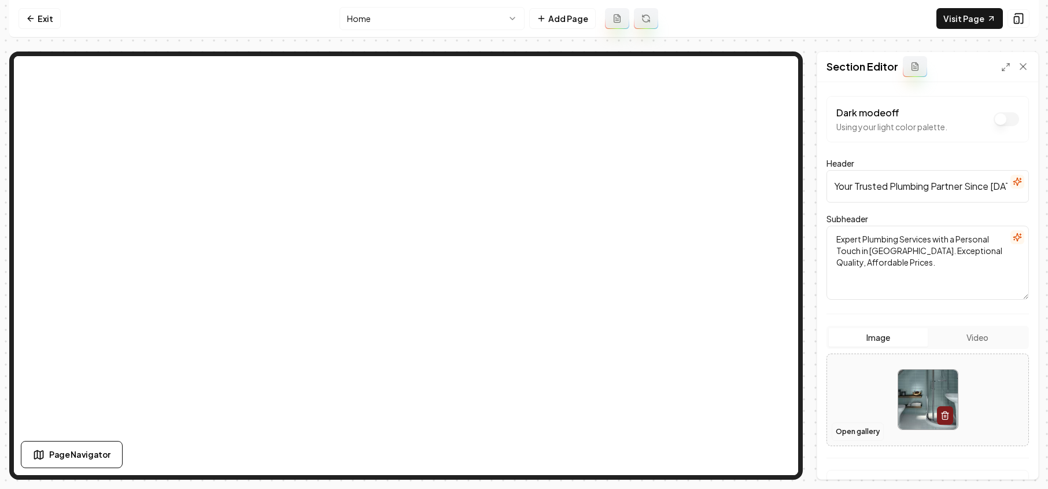
click at [860, 423] on button "Open gallery" at bounding box center [858, 431] width 52 height 19
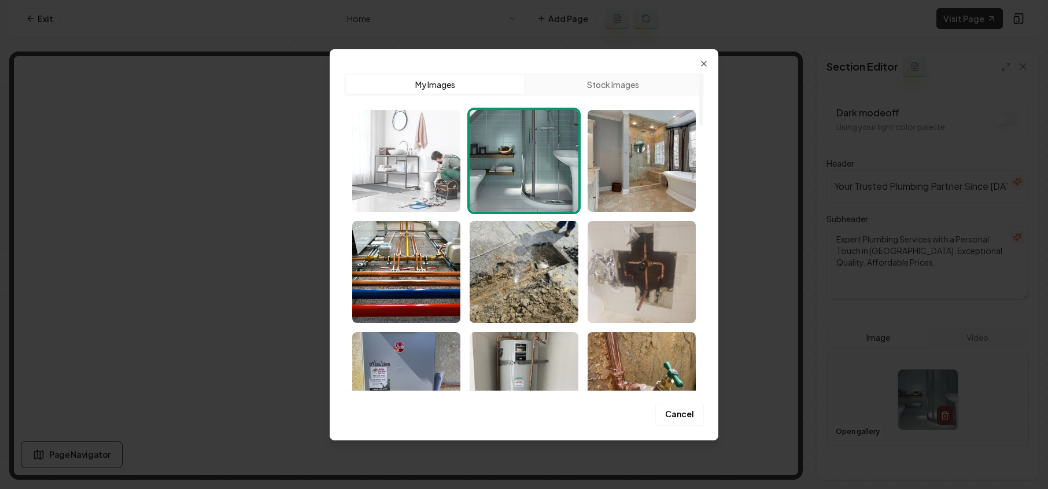
click at [407, 159] on img "Select image image_689e54885c7cd75eb8b9aa4a.webp" at bounding box center [406, 161] width 108 height 102
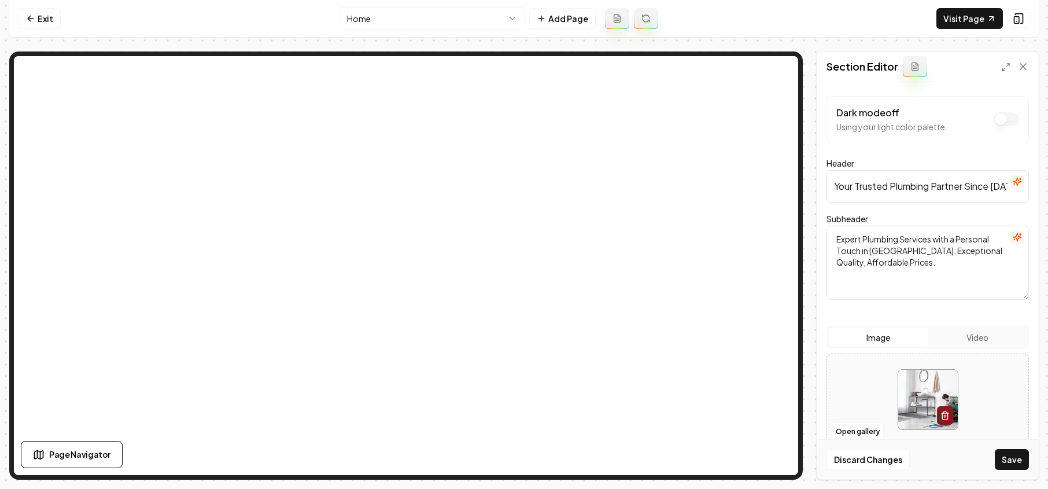
click at [1017, 455] on button "Save" at bounding box center [1012, 459] width 34 height 21
click at [852, 434] on button "Open gallery" at bounding box center [858, 431] width 52 height 19
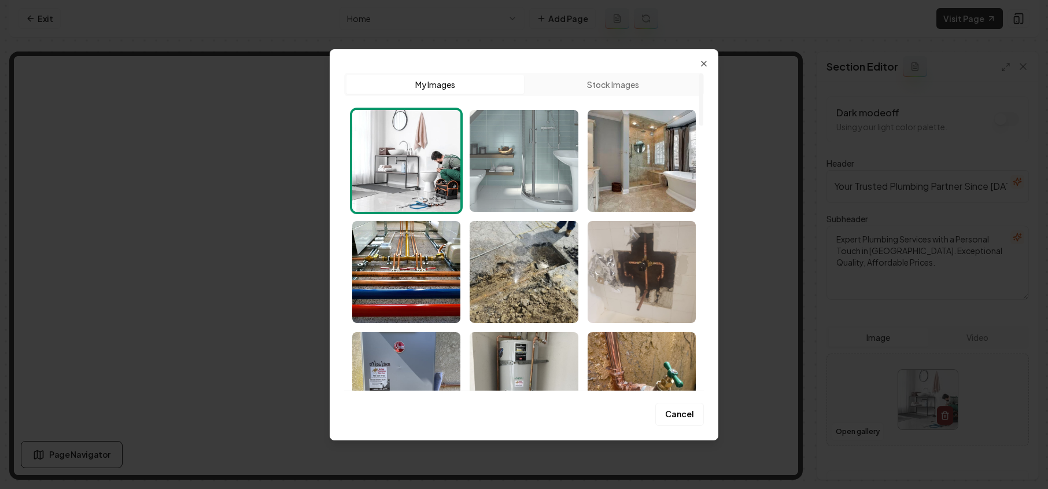
click at [514, 173] on img "Select image image_689e52f05c7cd75eb8b06ed8.jpg" at bounding box center [524, 161] width 108 height 102
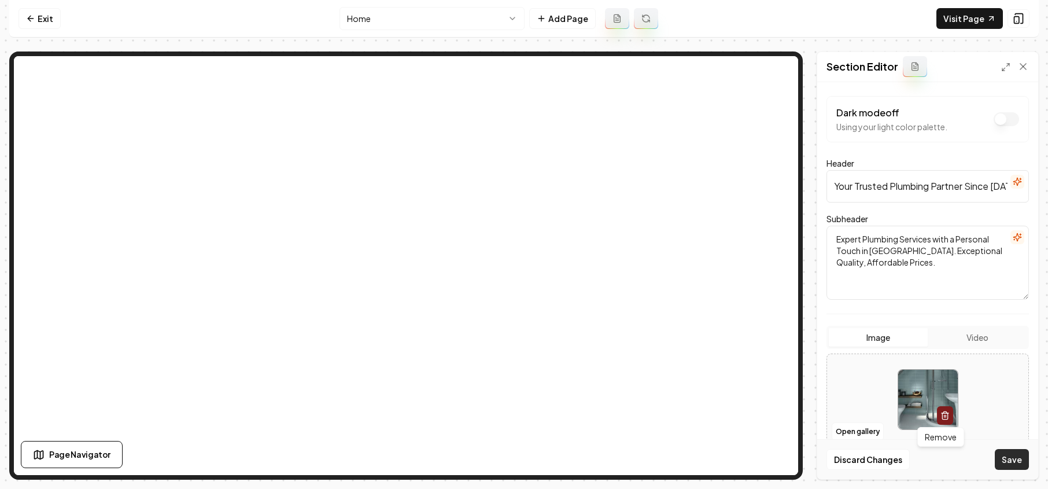
click at [1011, 455] on button "Save" at bounding box center [1012, 459] width 34 height 21
